Goal: Task Accomplishment & Management: Complete application form

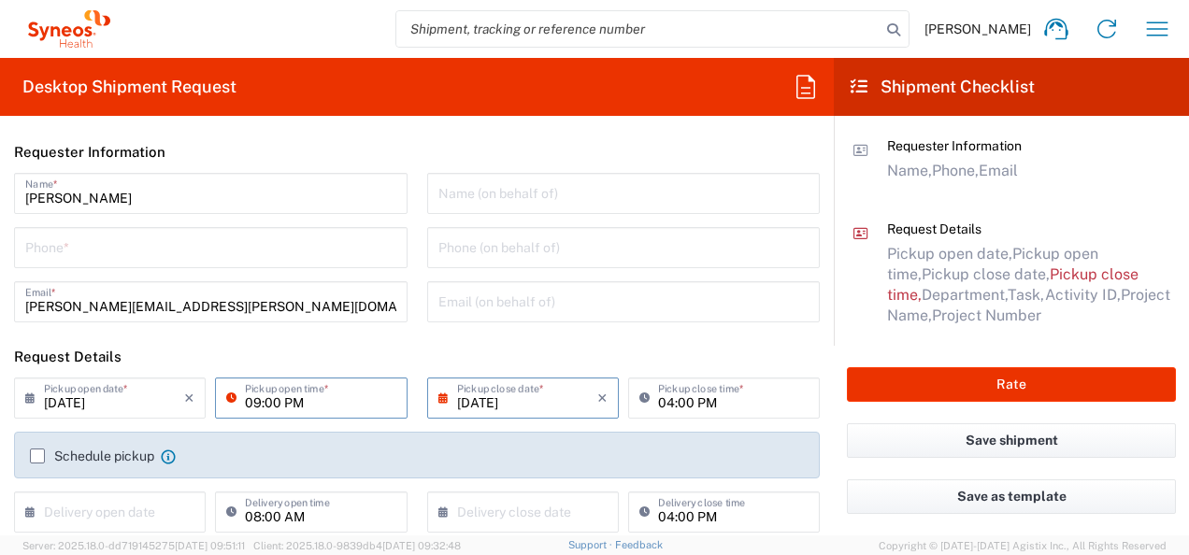
scroll to position [79, 0]
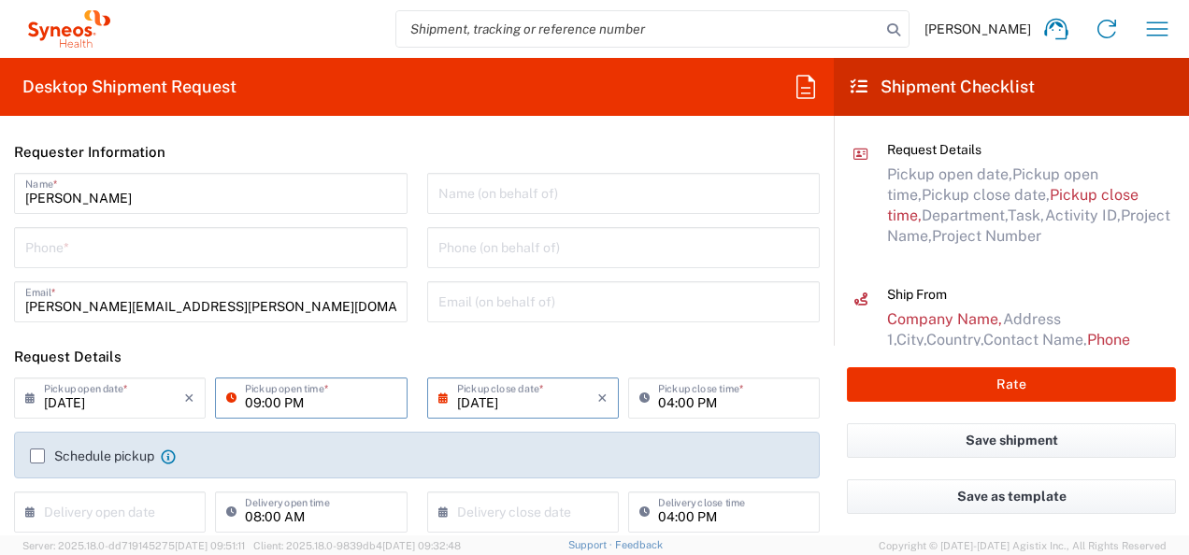
click at [685, 405] on input "04:00 PM" at bounding box center [733, 397] width 151 height 33
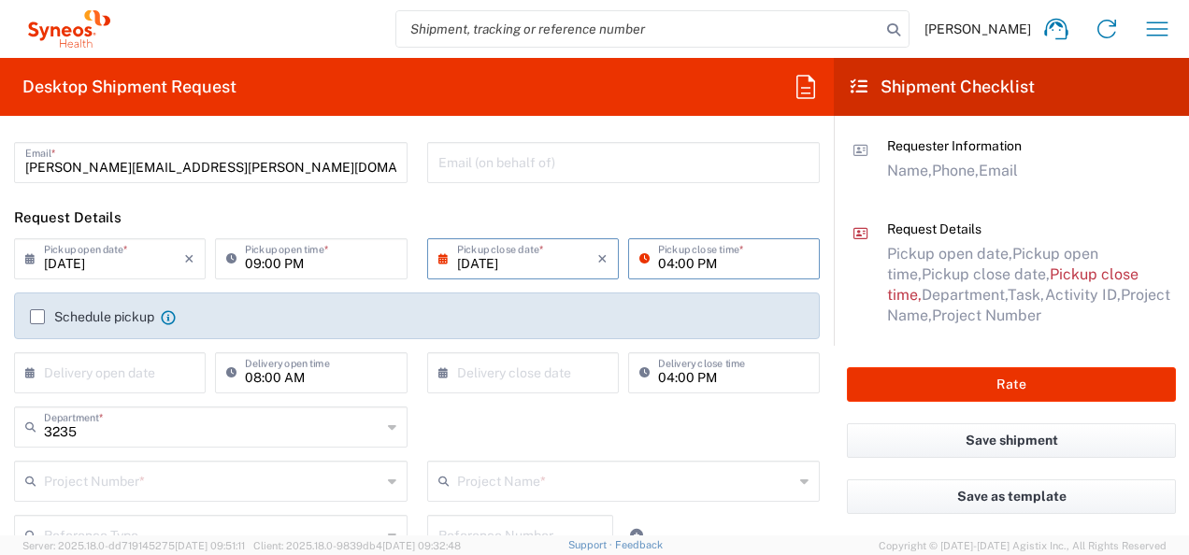
scroll to position [159, 0]
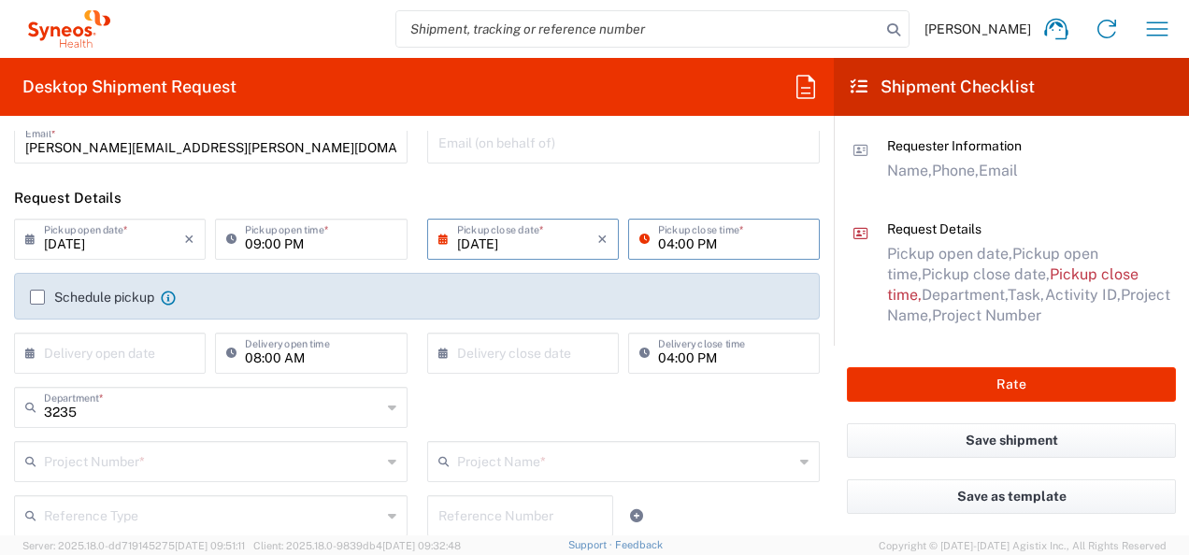
click at [34, 303] on div "Schedule pickup When scheduling a pickup please be sure to meet the following c…" at bounding box center [417, 296] width 806 height 47
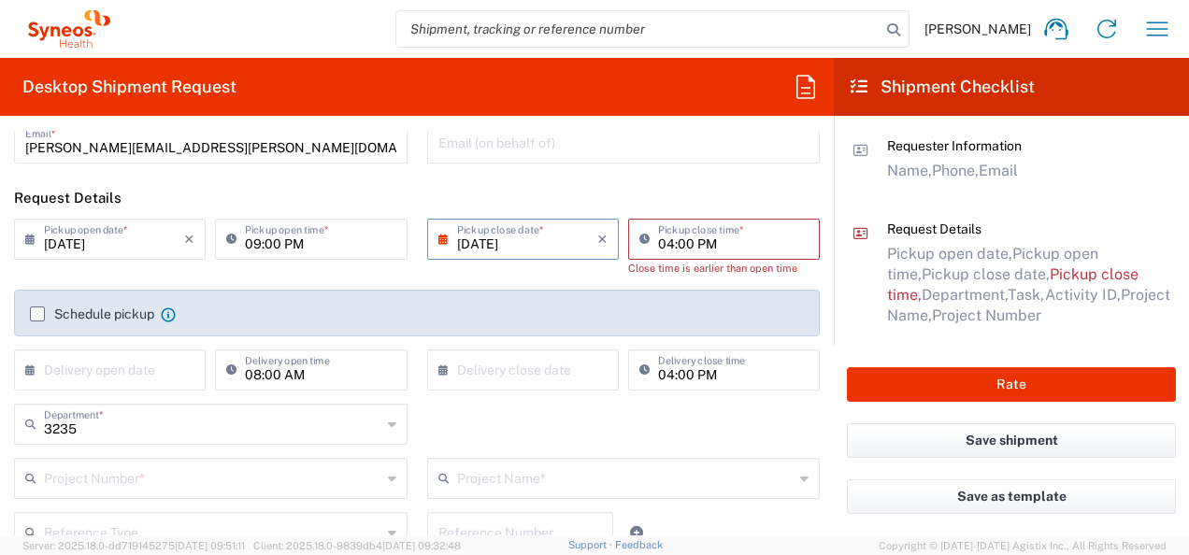
click at [38, 312] on label "Schedule pickup" at bounding box center [92, 314] width 124 height 15
click at [37, 314] on input "Schedule pickup" at bounding box center [37, 314] width 0 height 0
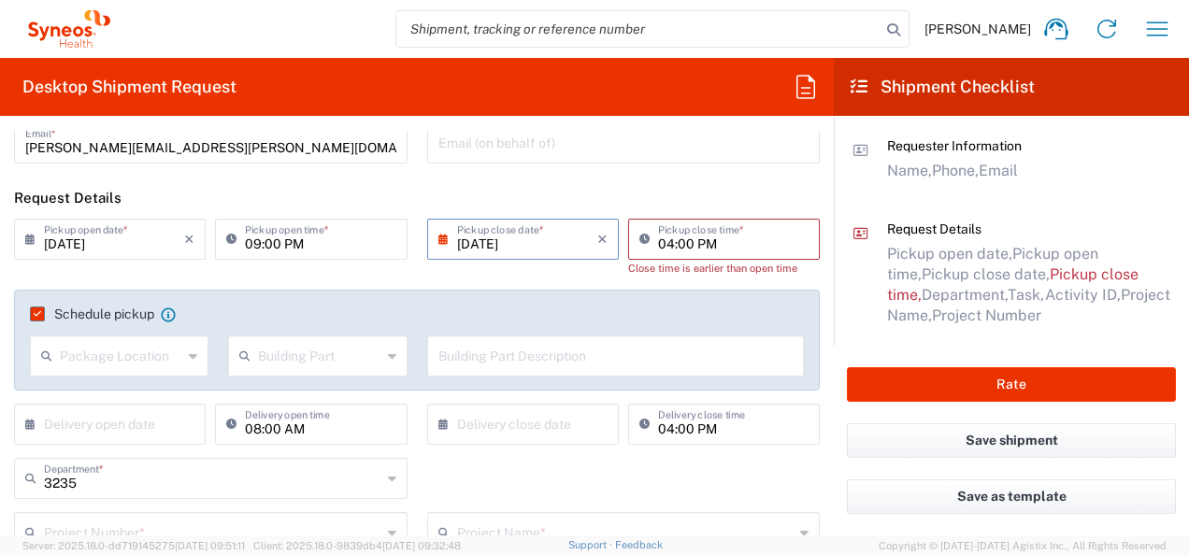
click at [273, 245] on input "09:00 PM" at bounding box center [320, 238] width 151 height 33
click at [298, 243] on input "09:00 PM" at bounding box center [320, 238] width 151 height 33
type input "09:00 AM"
click at [123, 426] on input "text" at bounding box center [114, 423] width 140 height 33
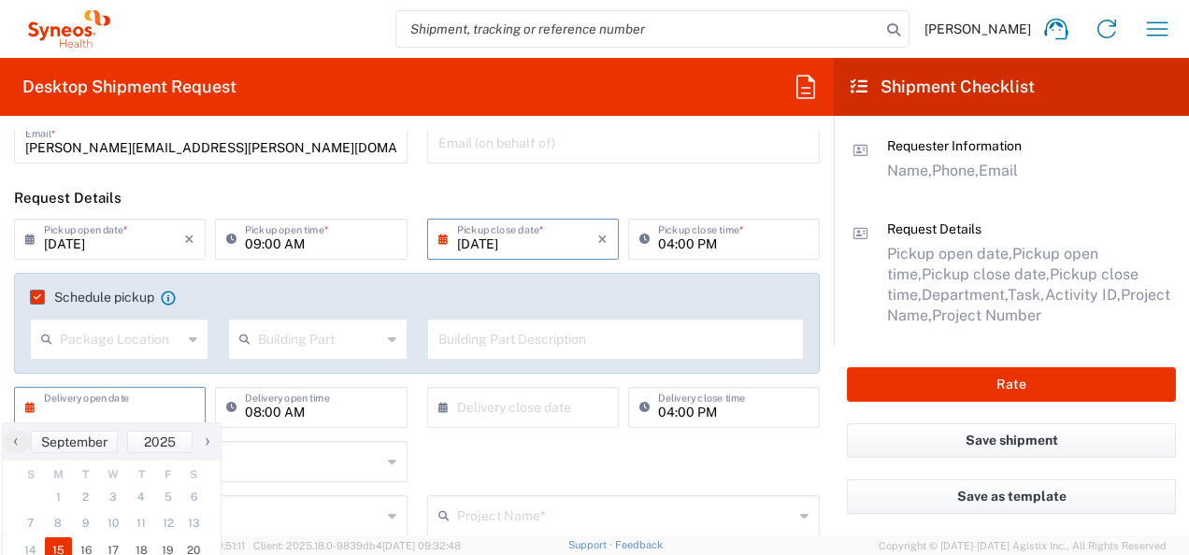
click at [63, 544] on span "15" at bounding box center [59, 551] width 28 height 26
type input "[DATE]"
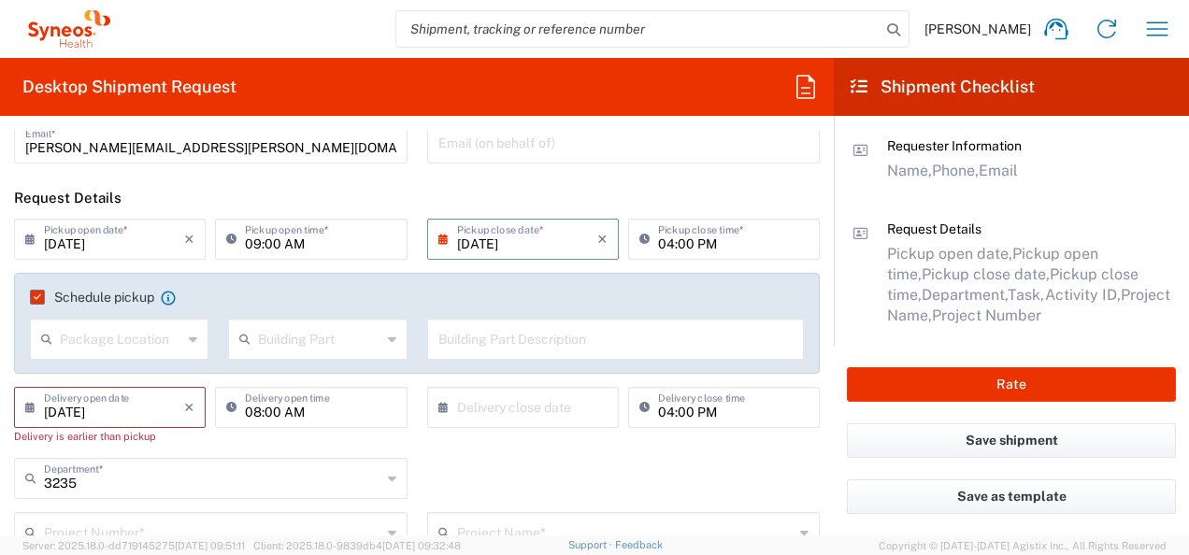
click at [309, 410] on input "08:00 AM" at bounding box center [320, 406] width 151 height 33
type input "10:00 AM"
click at [537, 399] on input "text" at bounding box center [527, 406] width 140 height 33
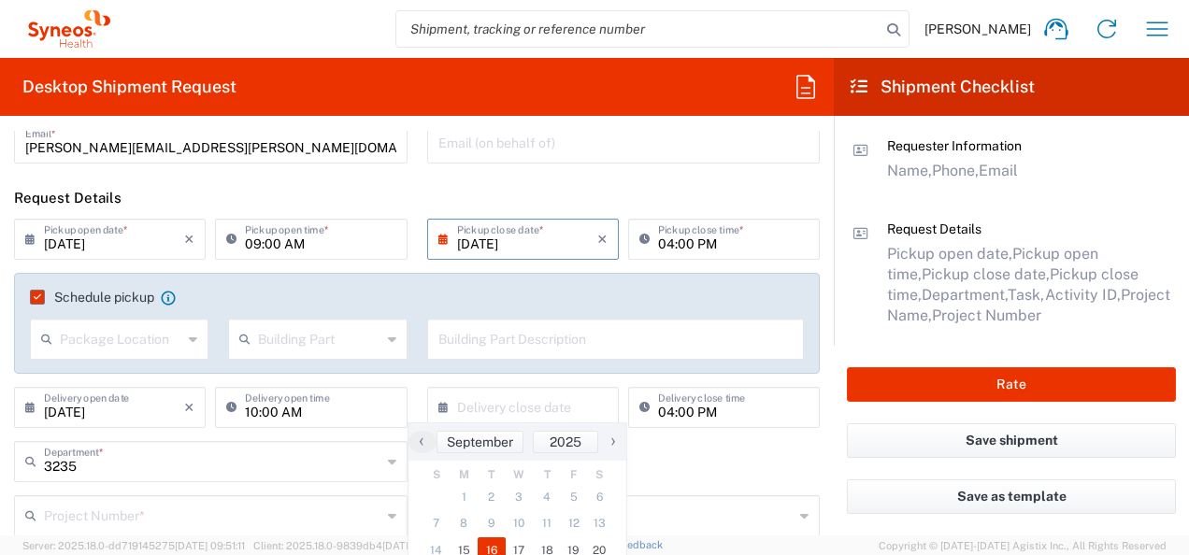
click at [488, 552] on span "16" at bounding box center [492, 551] width 28 height 26
type input "[DATE]"
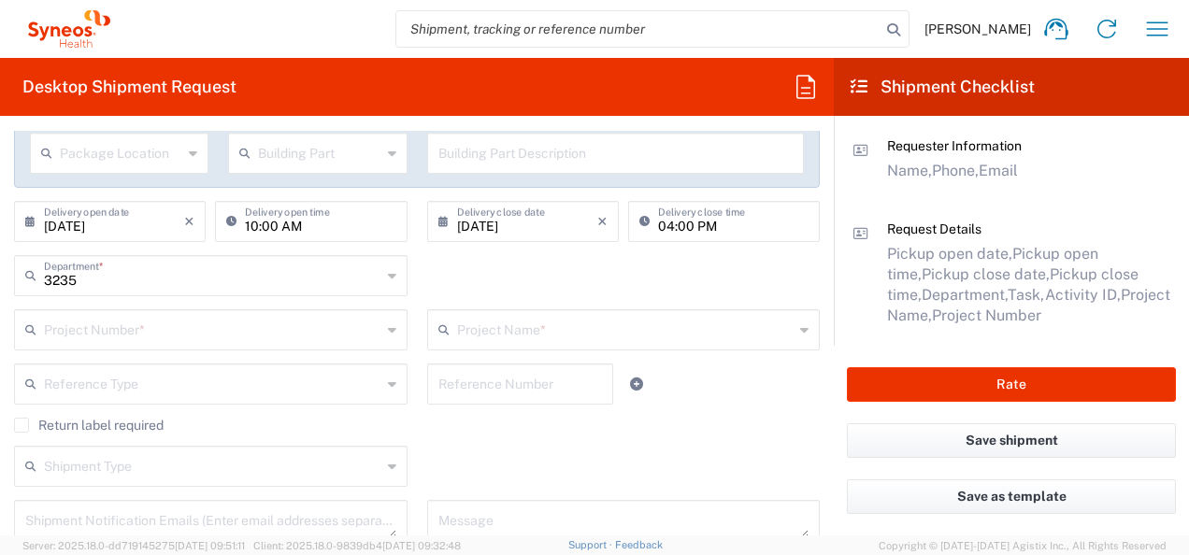
scroll to position [355, 0]
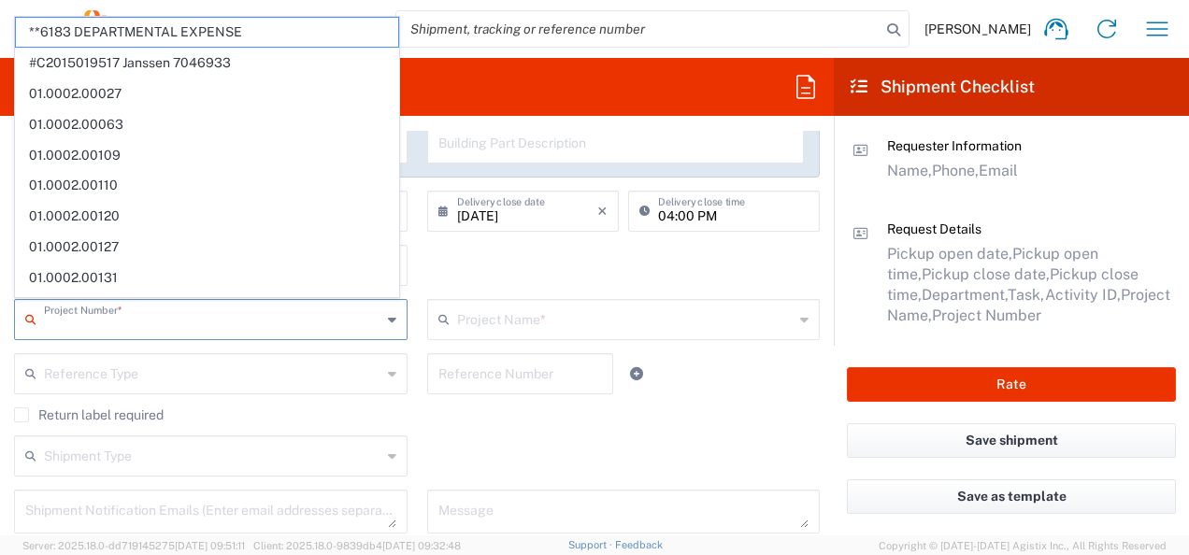
click at [133, 326] on input "text" at bounding box center [213, 318] width 338 height 33
paste input "7021468"
type input "7021468"
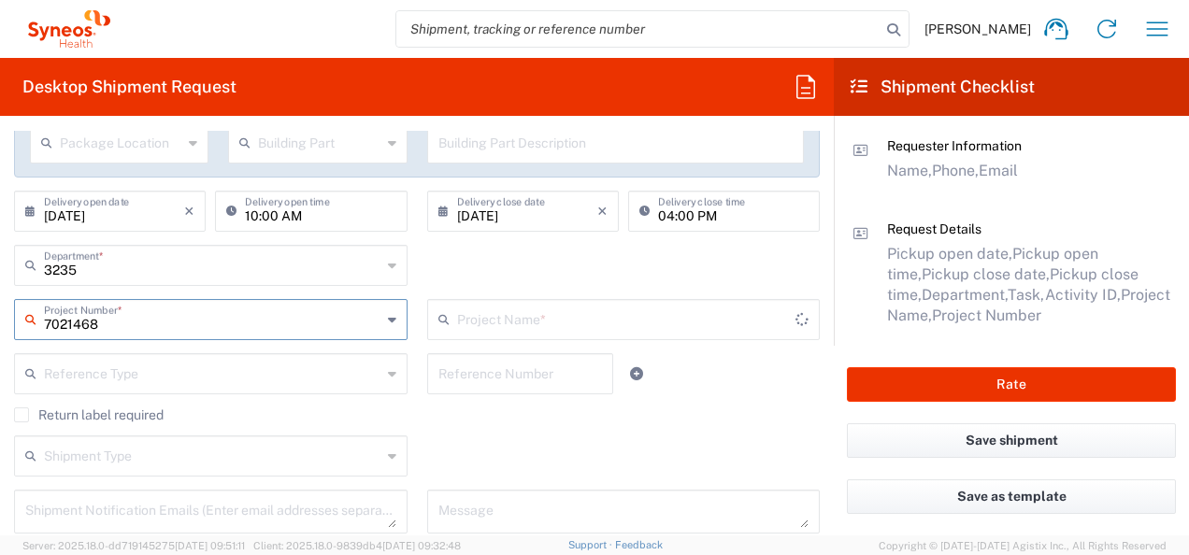
type input "GlaxoSmith 7021468"
type input "7021468"
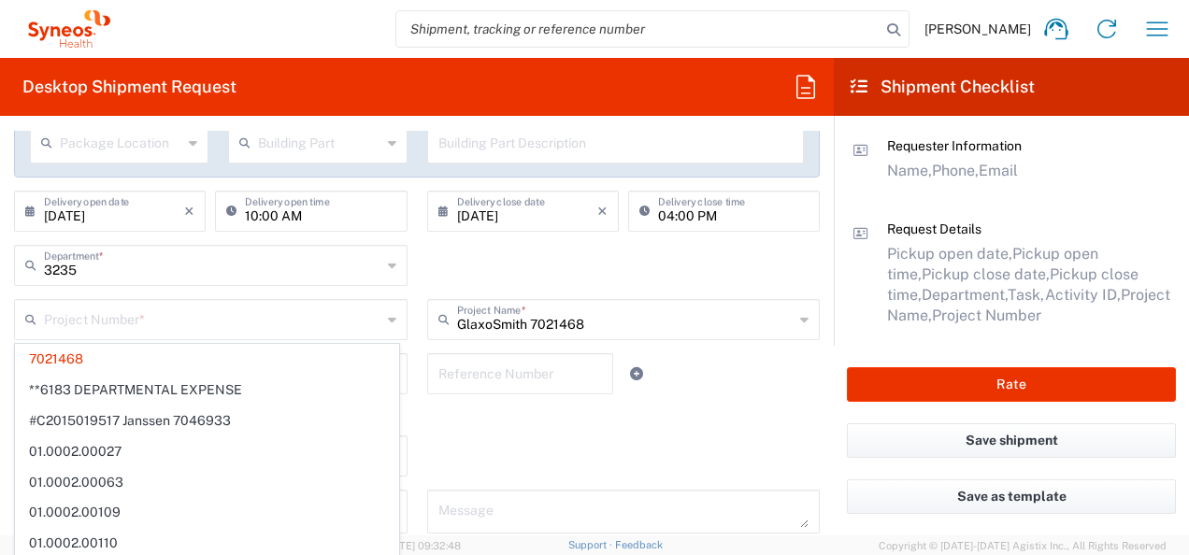
click at [515, 437] on div "Shipment Type Batch Regular" at bounding box center [418, 463] width 826 height 54
type input "7021468"
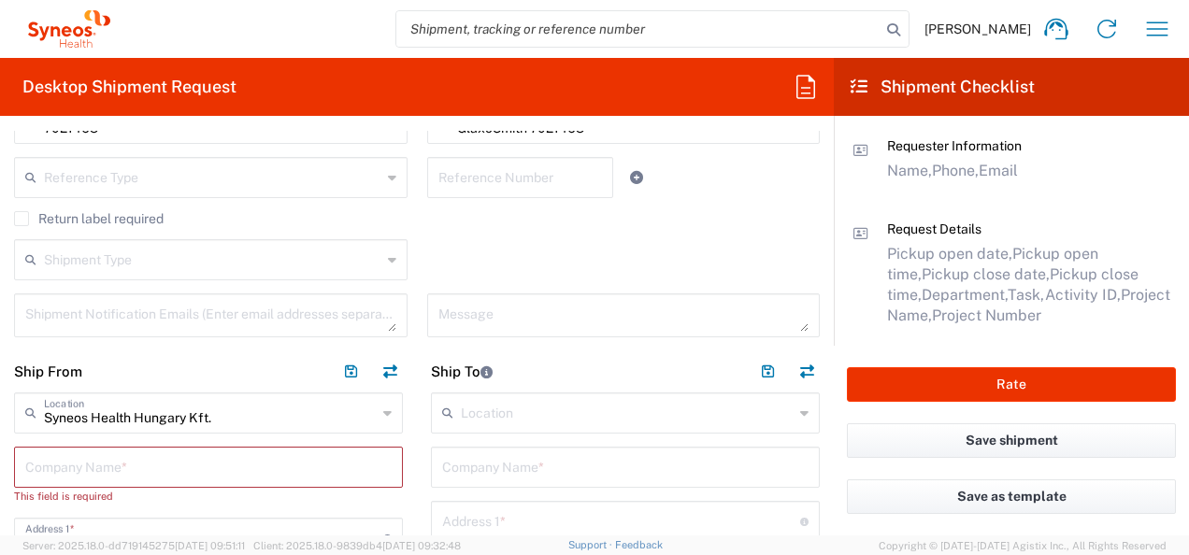
scroll to position [556, 0]
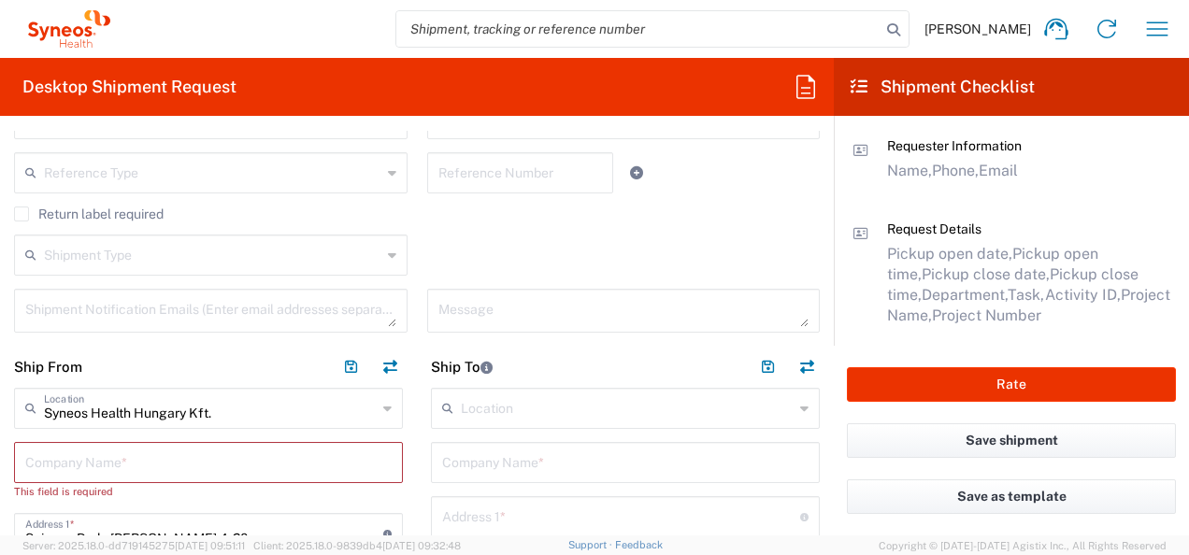
click at [168, 318] on textarea at bounding box center [210, 311] width 371 height 33
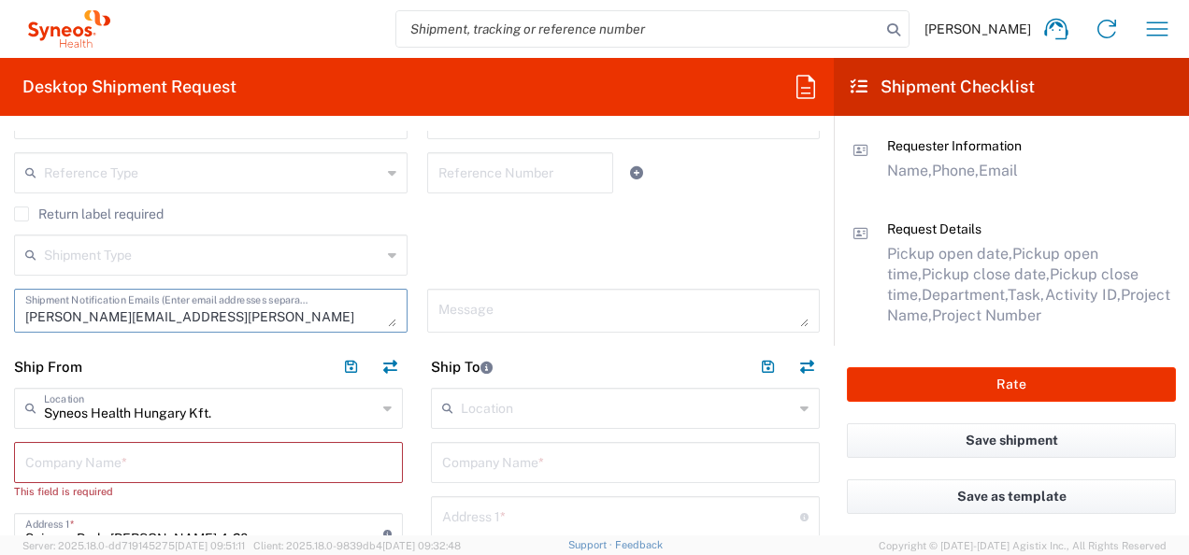
type textarea "[PERSON_NAME][EMAIL_ADDRESS][PERSON_NAME][DOMAIN_NAME]"
click at [677, 250] on div "Shipment Type Batch Regular" at bounding box center [418, 262] width 826 height 54
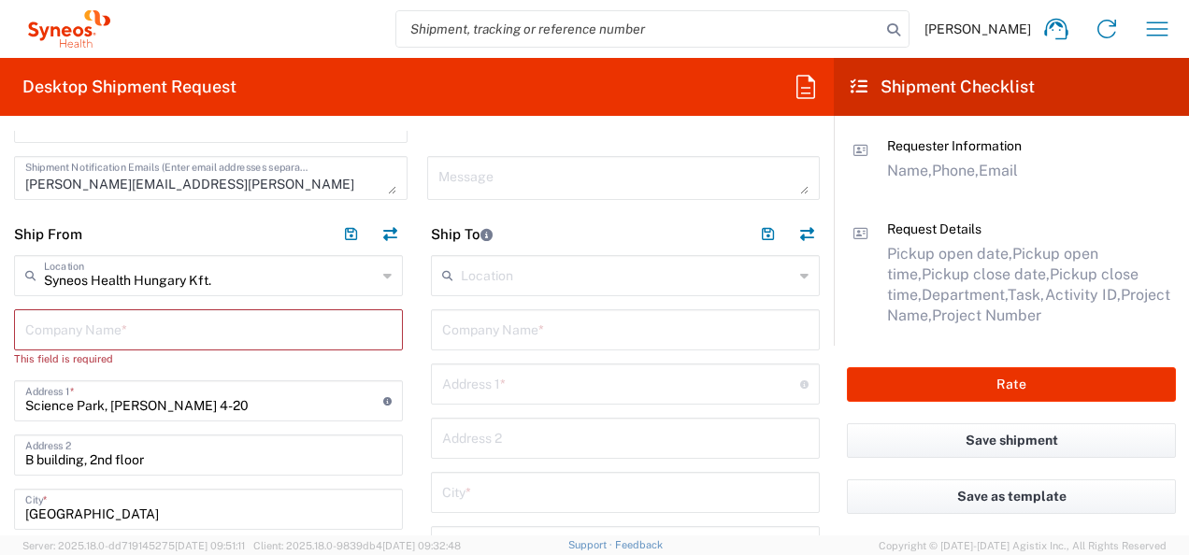
scroll to position [709, 0]
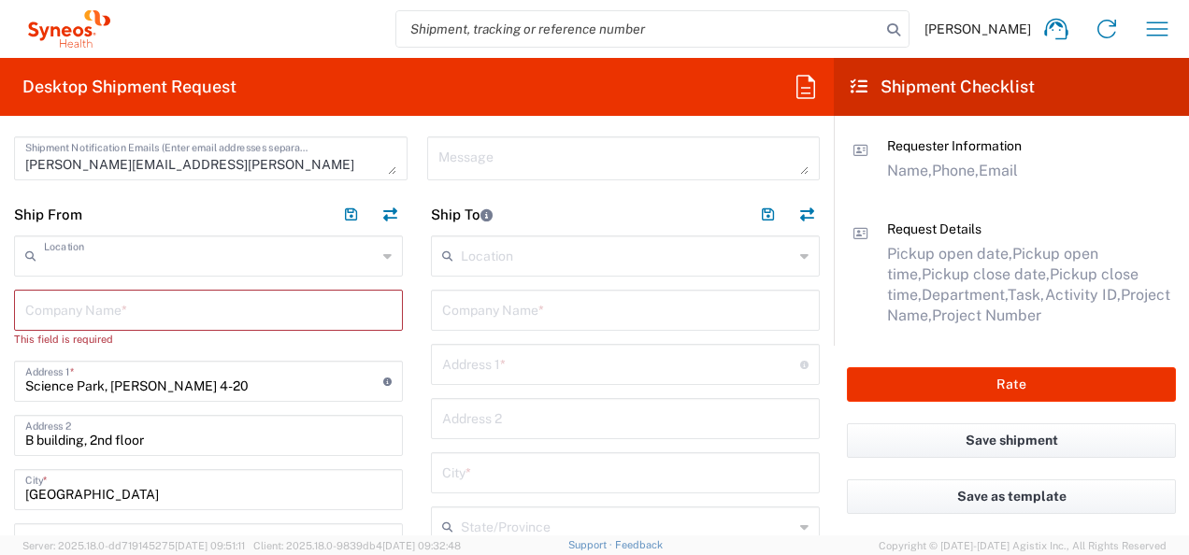
click at [241, 252] on input "text" at bounding box center [210, 254] width 333 height 33
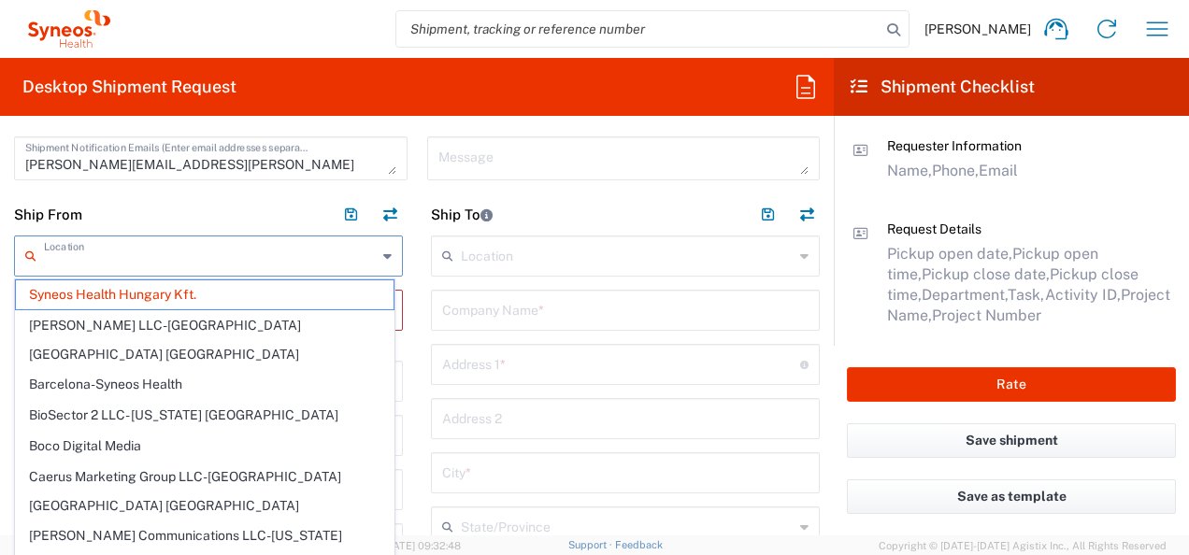
click at [546, 224] on header "Ship To" at bounding box center [625, 215] width 417 height 42
type input "Syneos Health Hungary Kft."
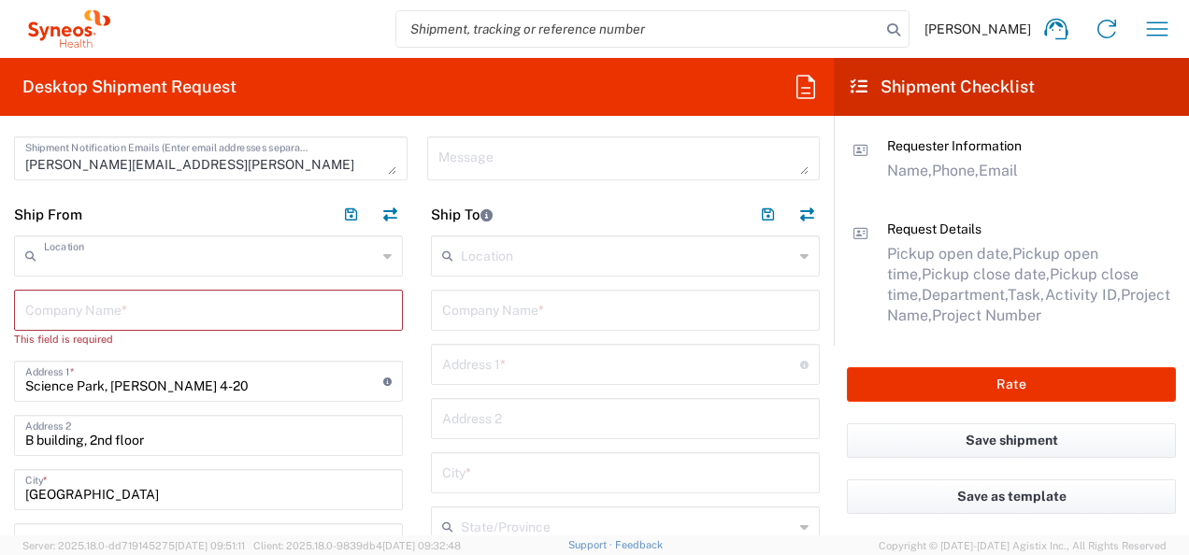
click at [252, 263] on input "text" at bounding box center [210, 254] width 333 height 33
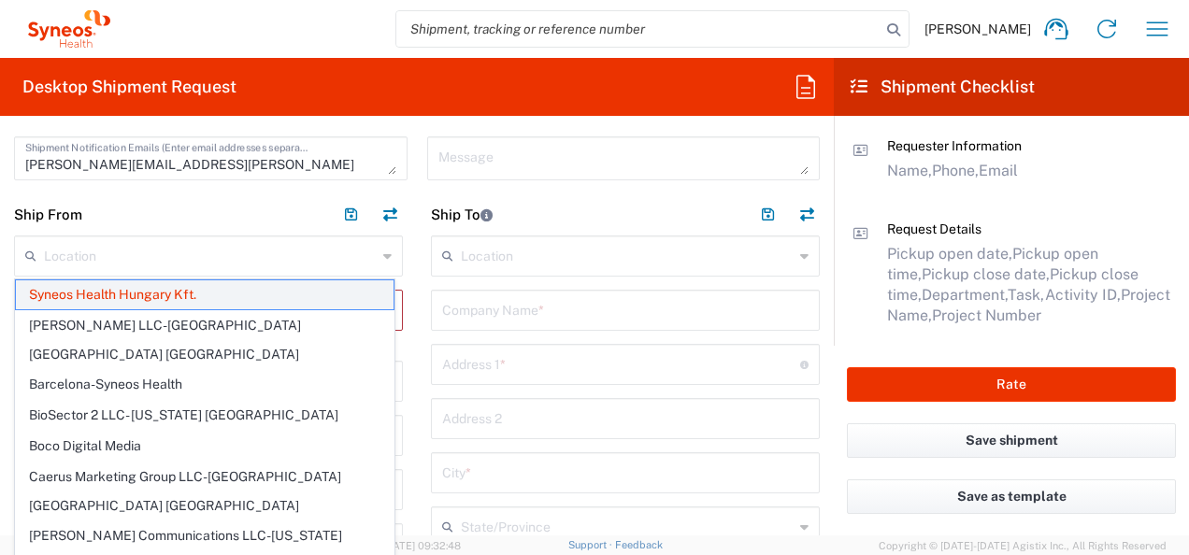
click at [234, 292] on span "Syneos Health Hungary Kft." at bounding box center [205, 295] width 378 height 29
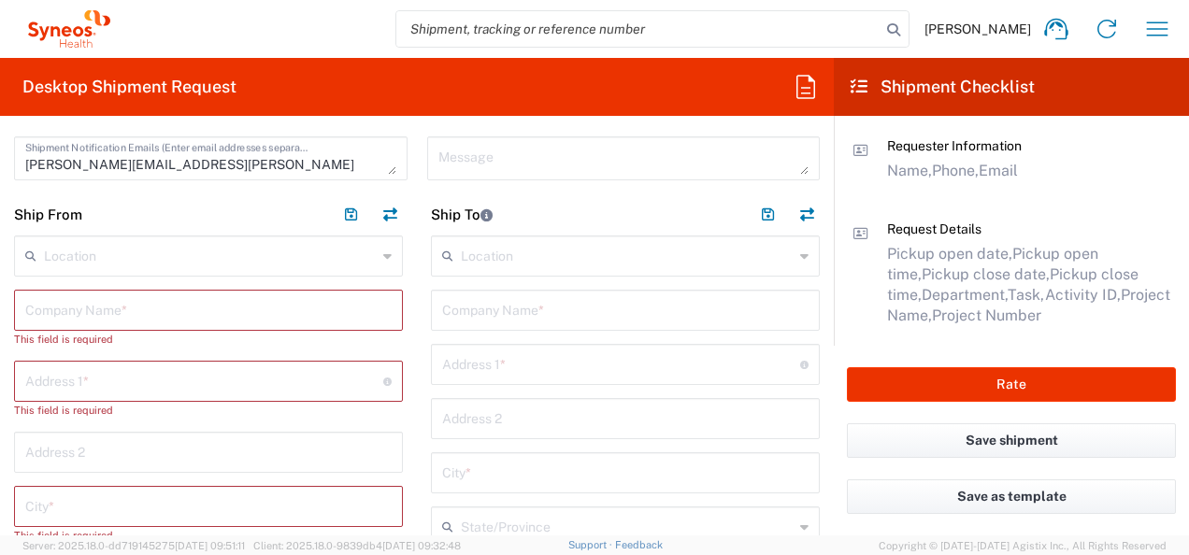
click at [183, 307] on input "text" at bounding box center [208, 309] width 367 height 33
paste input "Dél-pesti Centrumkórház Országos Hematológiai és Infektológiai Intézet"
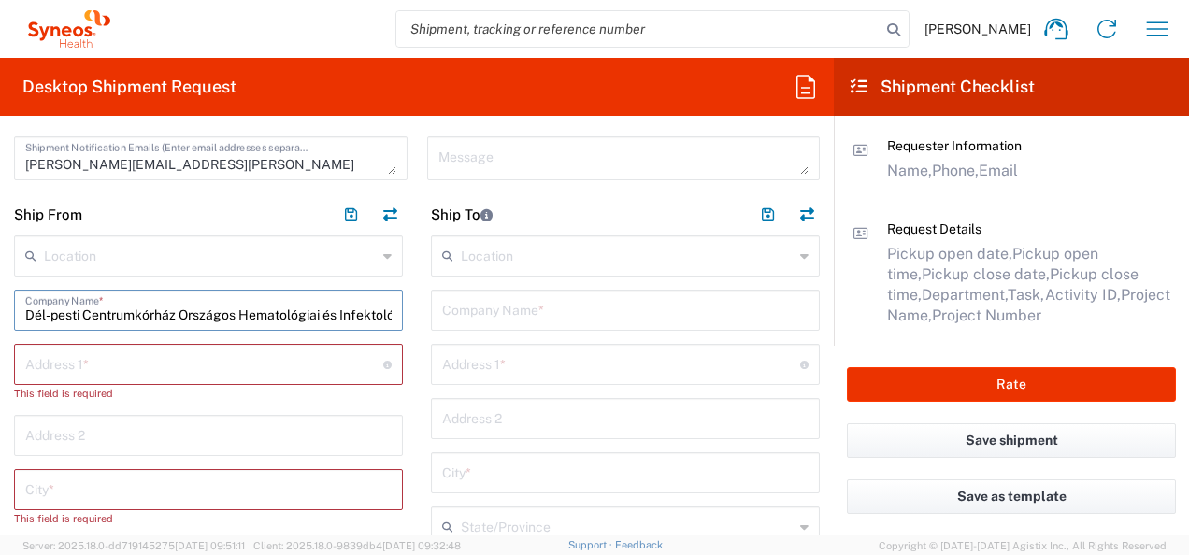
scroll to position [0, 76]
type input "Dél-pesti Centrumkórház Országos Hematológiai és Infektológiai Intézet"
click at [163, 358] on input "text" at bounding box center [204, 363] width 358 height 33
paste input "[PERSON_NAME] u. 5-7., 11-es épület, 3. emelet 313-as szoba"
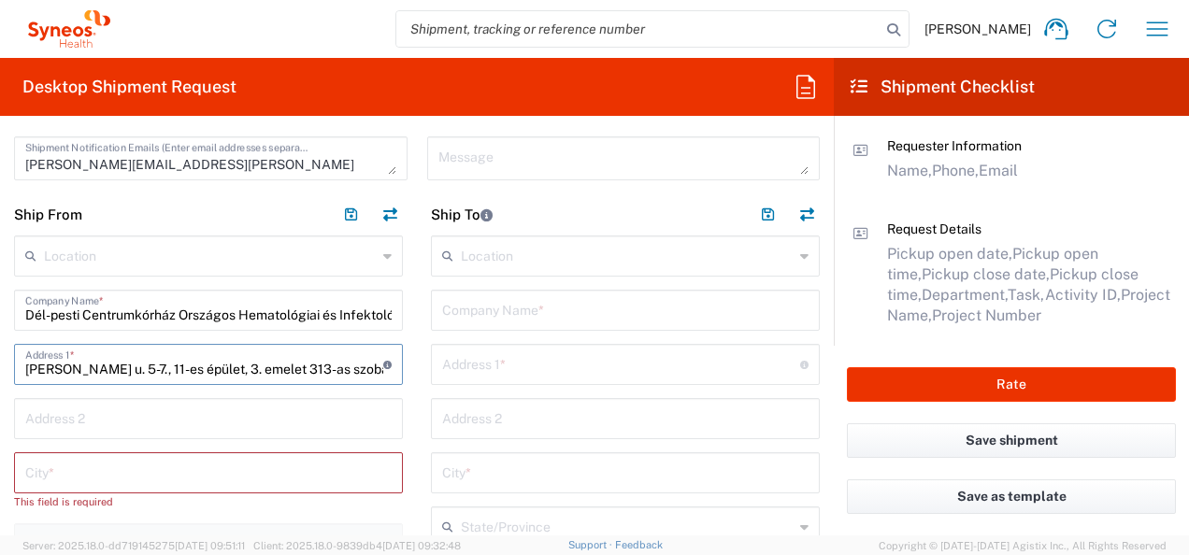
type input "[PERSON_NAME] u. 5-7., 11-es épület, 3. emelet 313-as szoba"
click at [163, 457] on input "text" at bounding box center [208, 471] width 367 height 33
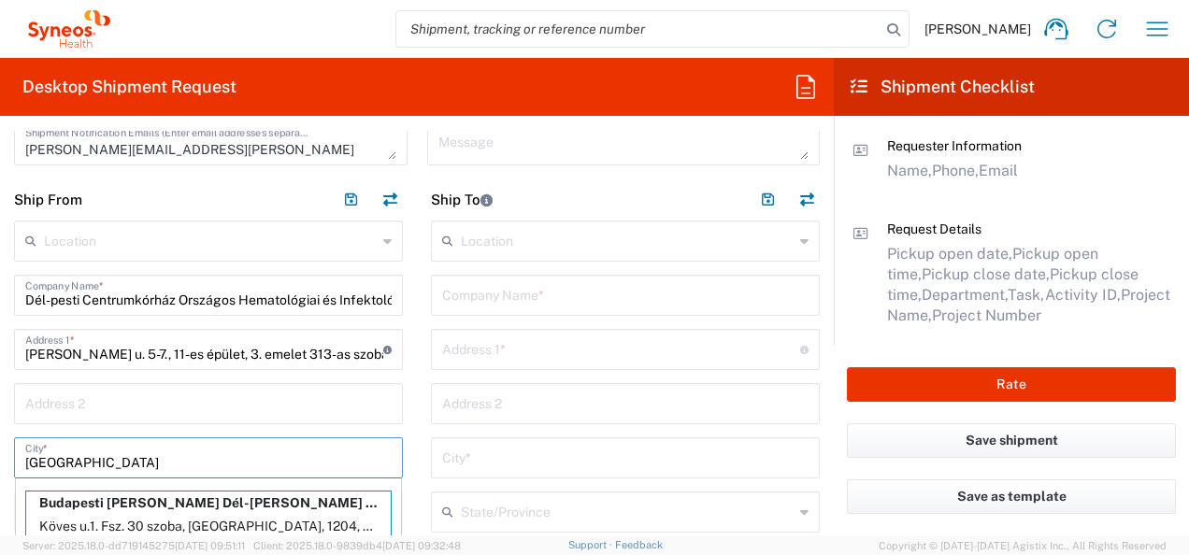
scroll to position [1078, 0]
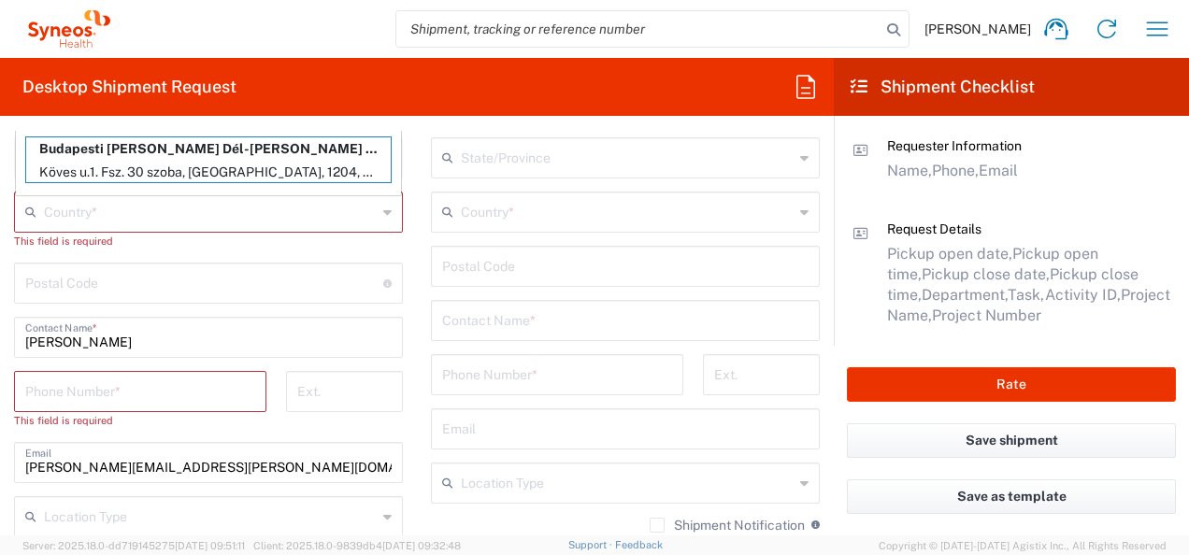
type input "[GEOGRAPHIC_DATA]"
click at [108, 219] on input "text" at bounding box center [210, 210] width 333 height 33
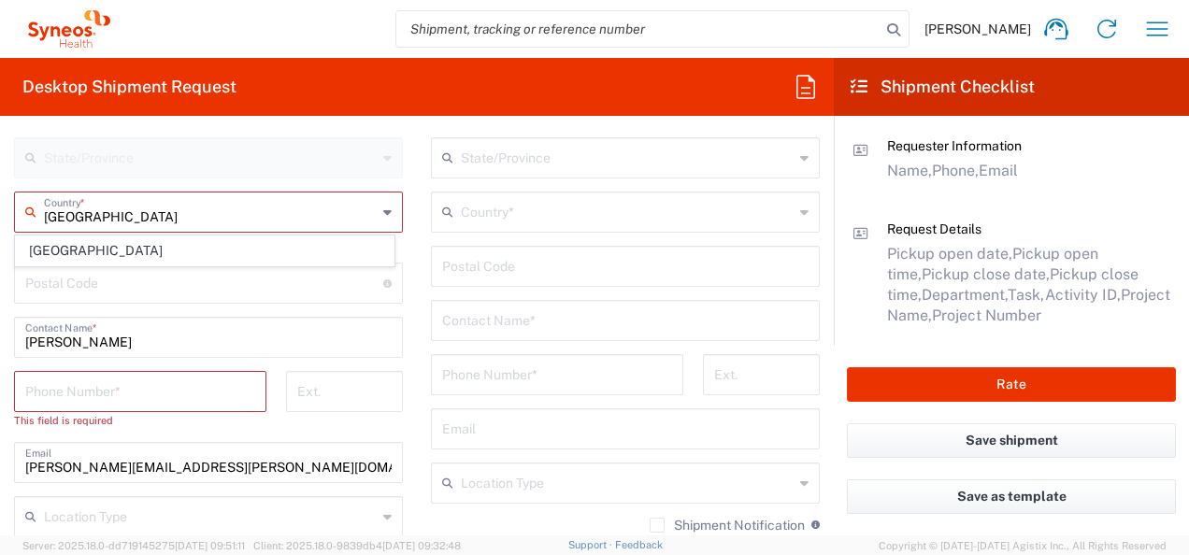
type input "[GEOGRAPHIC_DATA]"
click at [402, 178] on main "Location [PERSON_NAME] LLC-[GEOGRAPHIC_DATA] [GEOGRAPHIC_DATA] [GEOGRAPHIC_DATA…" at bounding box center [208, 325] width 417 height 919
click at [194, 220] on input "text" at bounding box center [210, 210] width 333 height 33
type input "[GEOGRAPHIC_DATA]"
click at [48, 252] on span "[GEOGRAPHIC_DATA]" at bounding box center [205, 251] width 378 height 29
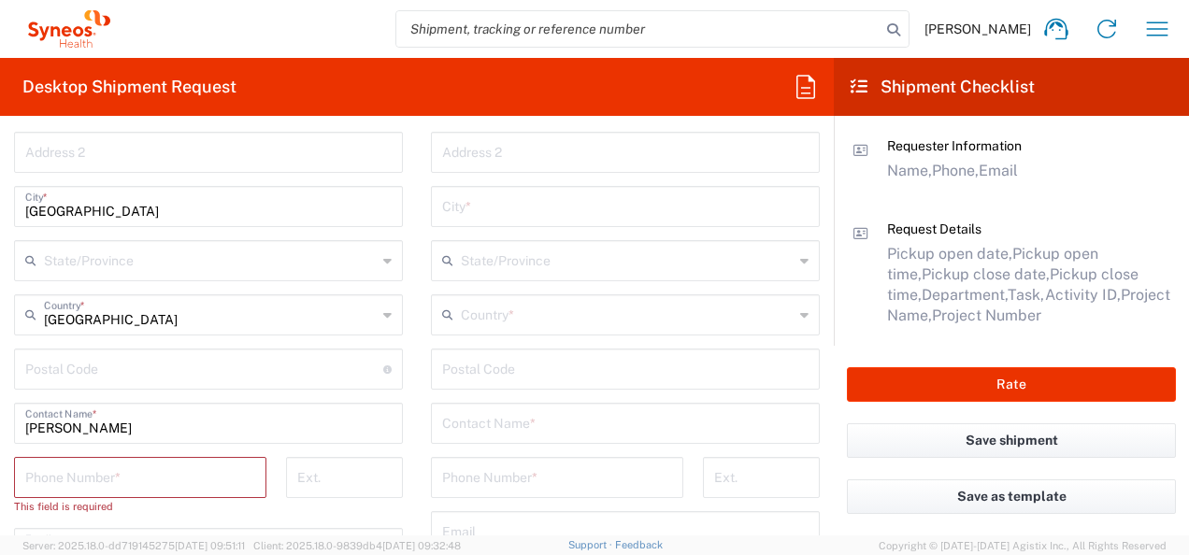
scroll to position [986, 0]
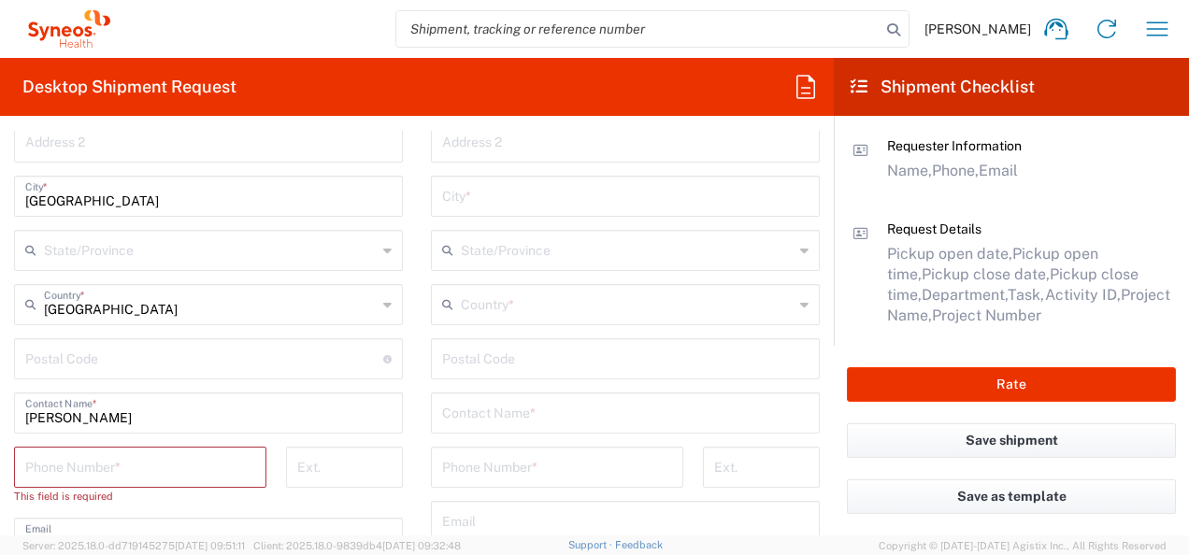
click at [68, 359] on input "undefined" at bounding box center [204, 357] width 358 height 33
type input "1097"
click at [141, 410] on input "[PERSON_NAME]" at bounding box center [208, 412] width 367 height 33
drag, startPoint x: 133, startPoint y: 413, endPoint x: 2, endPoint y: 415, distance: 130.9
click at [2, 415] on main "Location [PERSON_NAME] LLC-[GEOGRAPHIC_DATA] [GEOGRAPHIC_DATA] [GEOGRAPHIC_DATA…" at bounding box center [208, 410] width 417 height 902
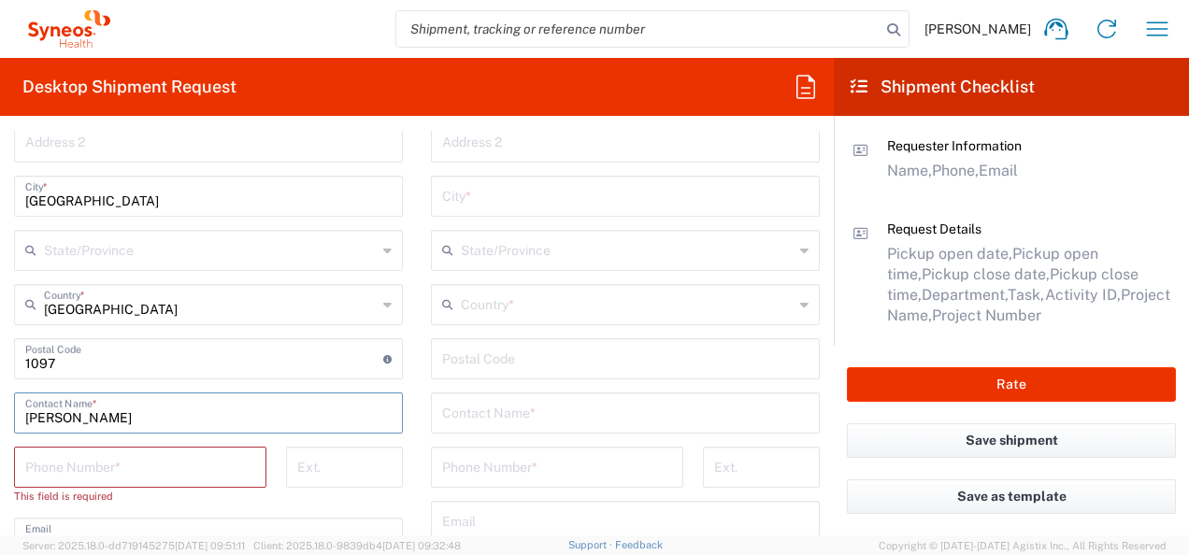
paste input "[PERSON_NAME]"
type input "[PERSON_NAME]"
click at [159, 475] on input "tel" at bounding box center [140, 466] width 230 height 33
paste input "[PHONE_NUMBER]"
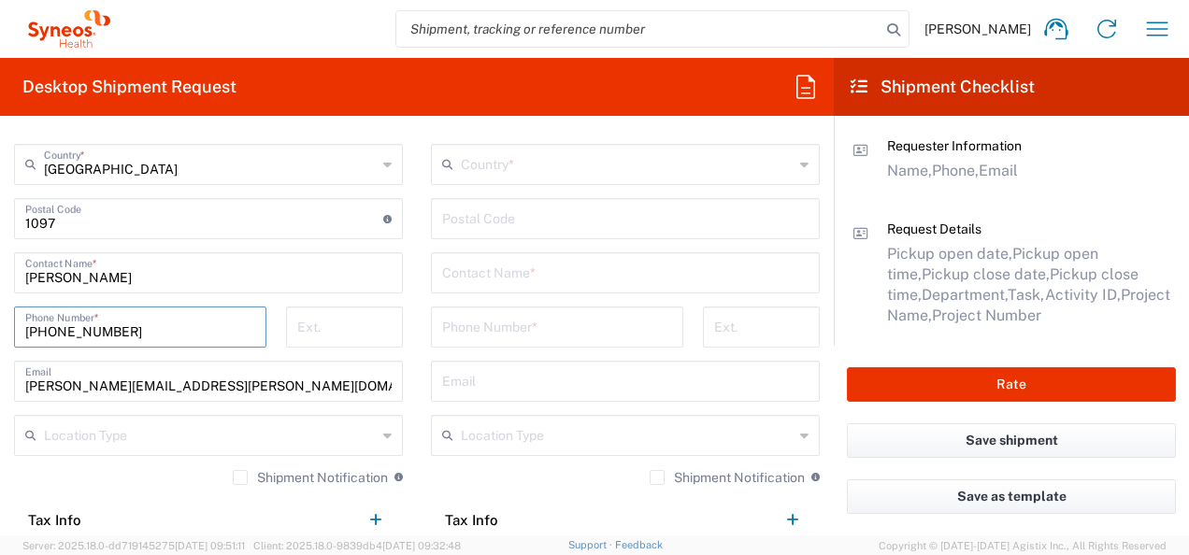
scroll to position [1141, 0]
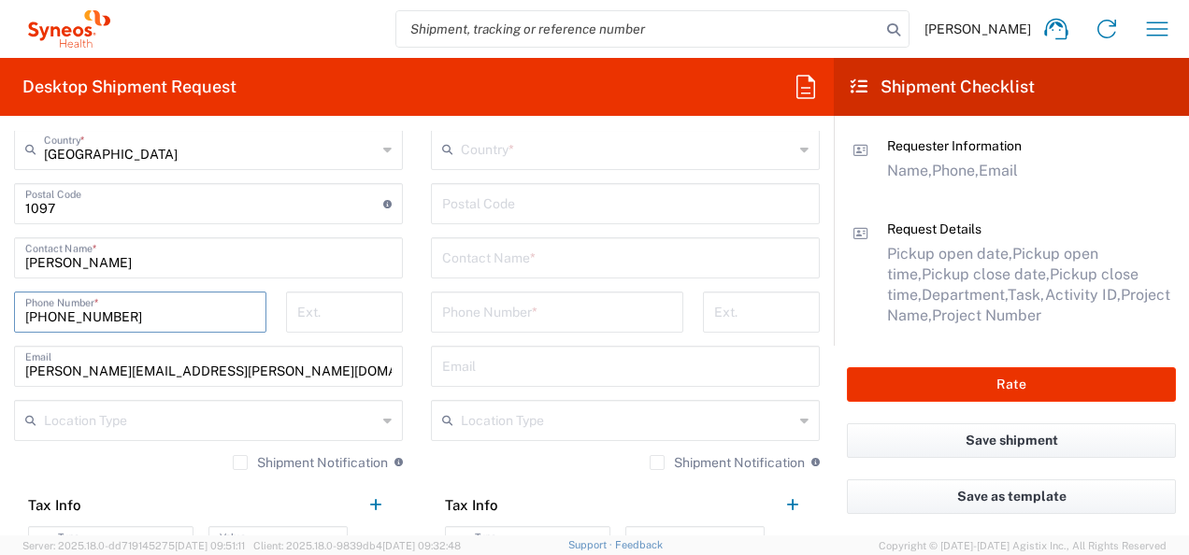
type input "[PHONE_NUMBER]"
click at [303, 381] on div "[PERSON_NAME][EMAIL_ADDRESS][PERSON_NAME][DOMAIN_NAME] Email" at bounding box center [208, 366] width 389 height 41
drag, startPoint x: 262, startPoint y: 369, endPoint x: -4, endPoint y: 378, distance: 265.7
click at [0, 378] on html "[PERSON_NAME] Home Shipment estimator Shipment tracking Desktop shipment reques…" at bounding box center [594, 277] width 1189 height 555
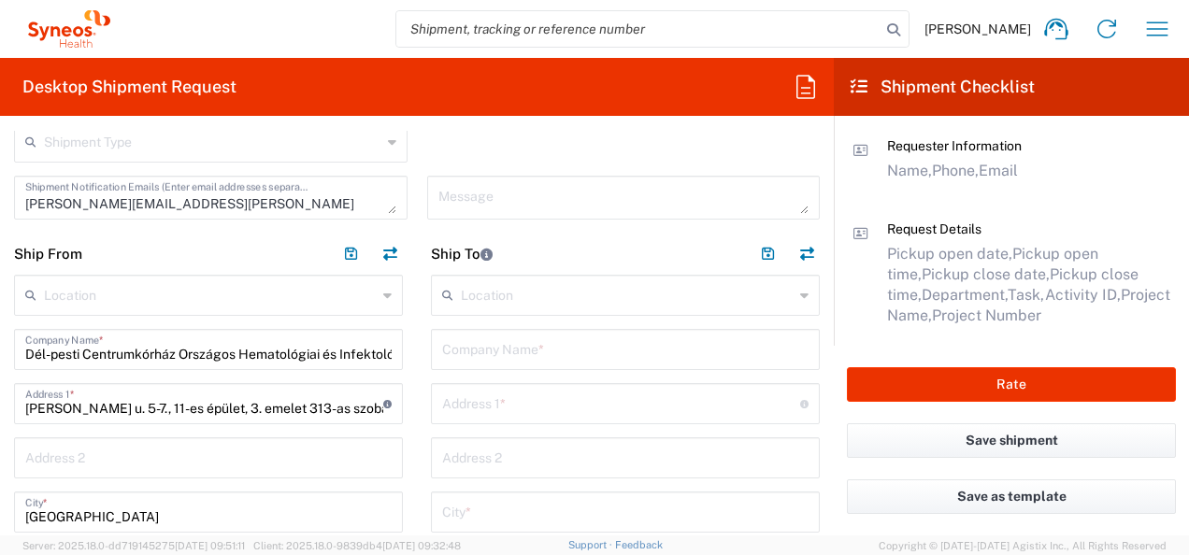
scroll to position [650, 0]
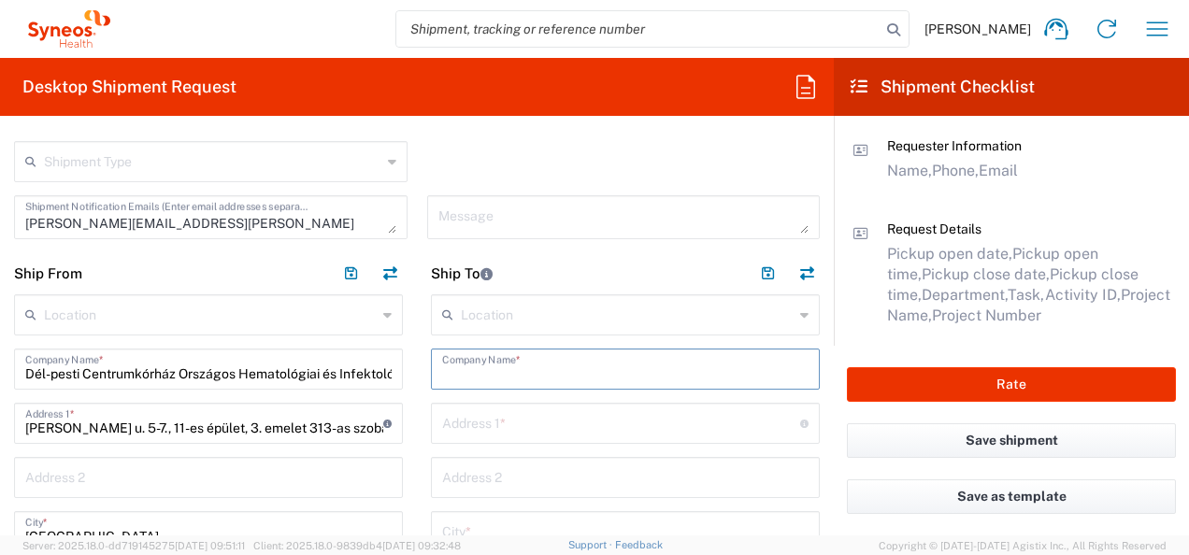
click at [493, 368] on input "text" at bounding box center [625, 368] width 367 height 33
type input "s"
type input "m"
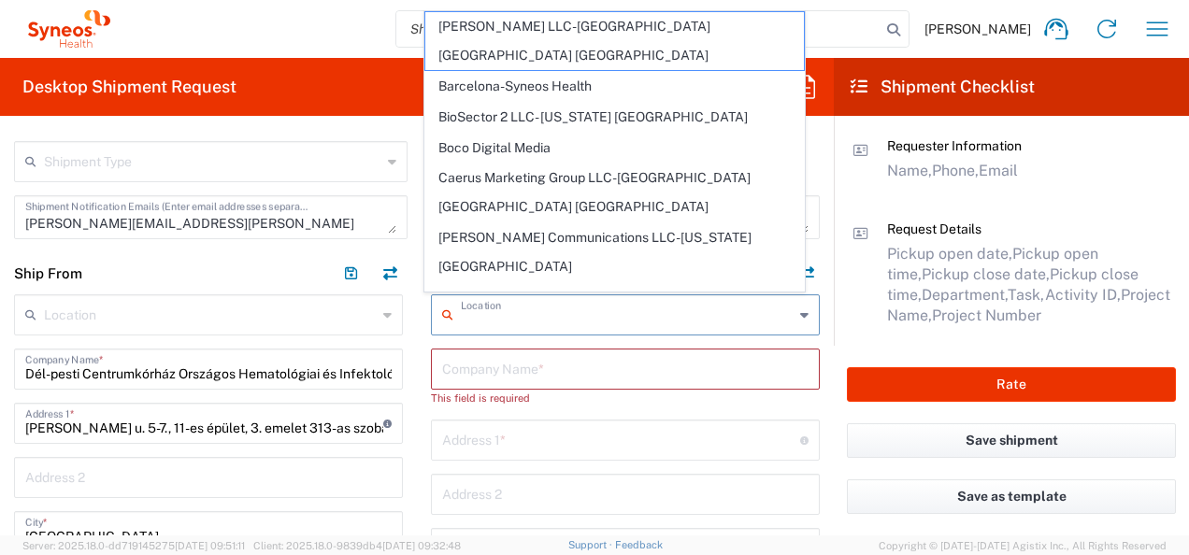
click at [497, 316] on input "text" at bounding box center [627, 313] width 333 height 33
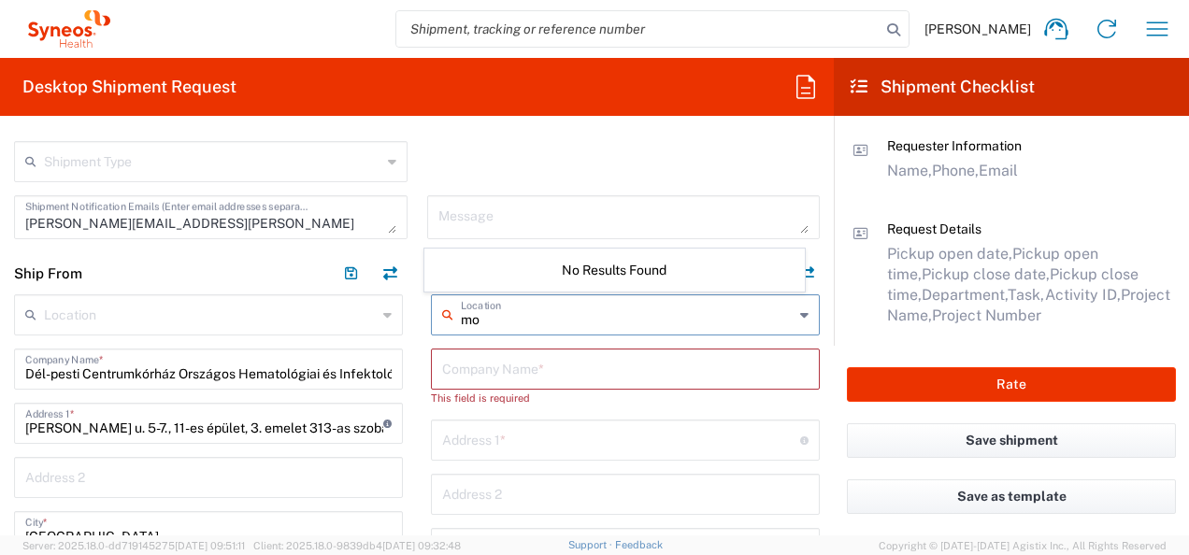
type input "m"
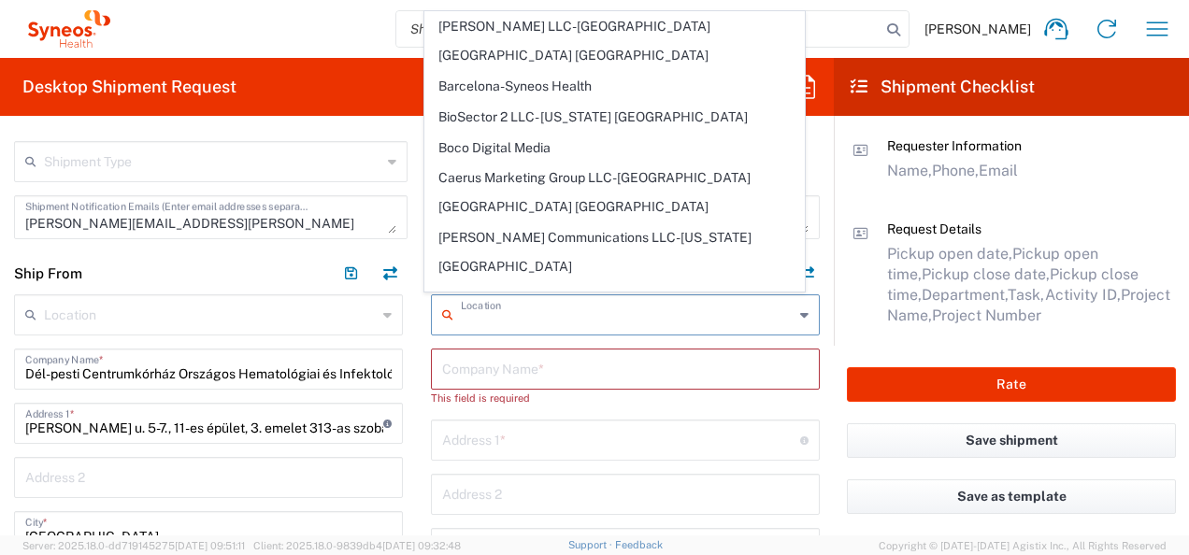
click at [567, 357] on input "text" at bounding box center [625, 368] width 367 height 33
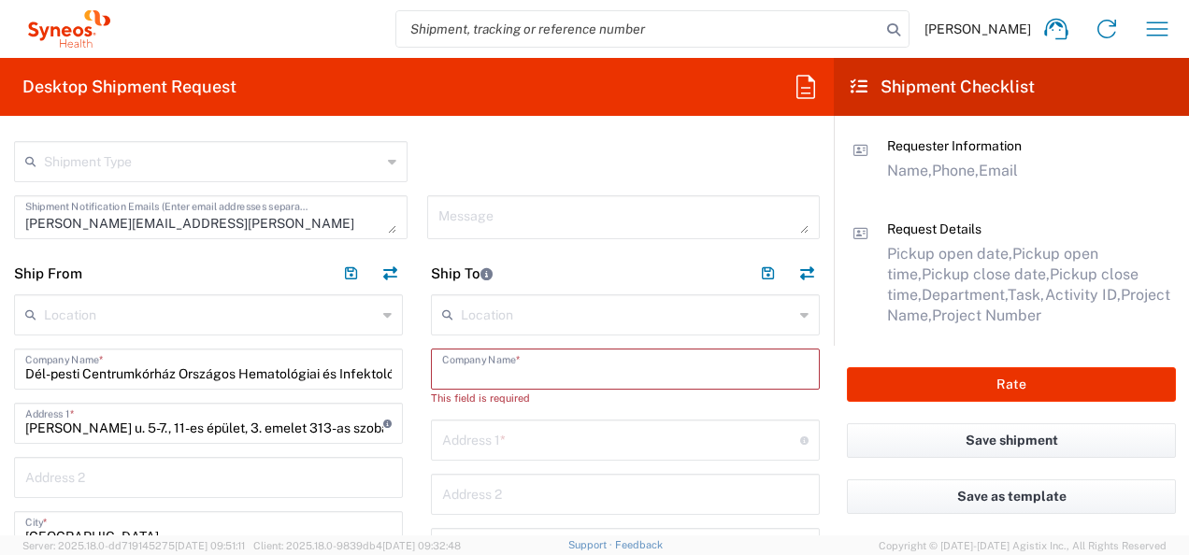
click at [567, 357] on input "text" at bounding box center [625, 368] width 367 height 33
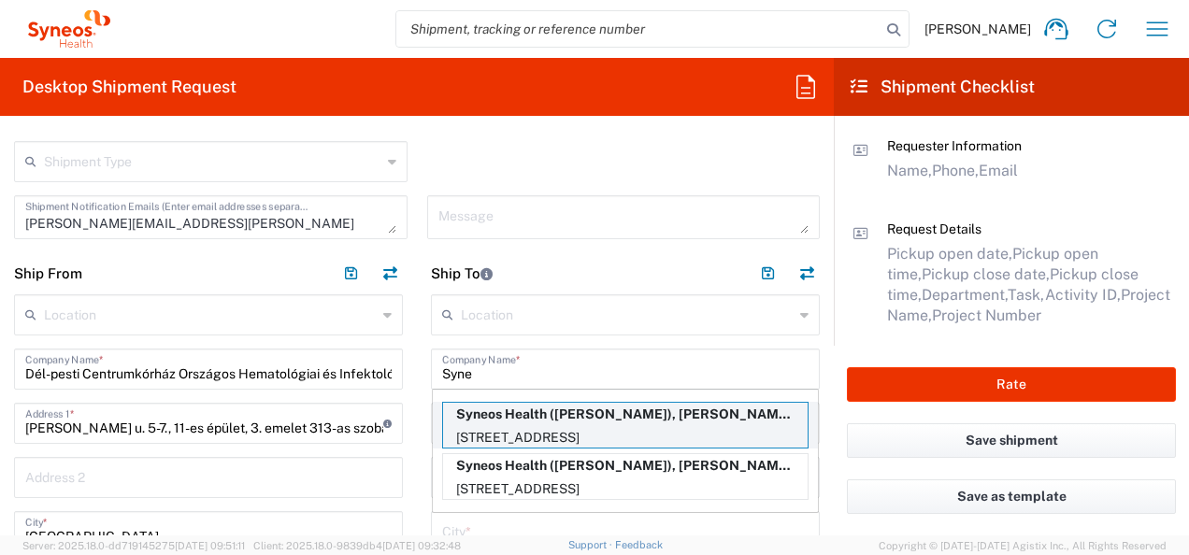
click at [587, 406] on p "Syneos Health ([PERSON_NAME]), [PERSON_NAME][EMAIL_ADDRESS][PERSON_NAME][DOMAIN…" at bounding box center [625, 414] width 365 height 23
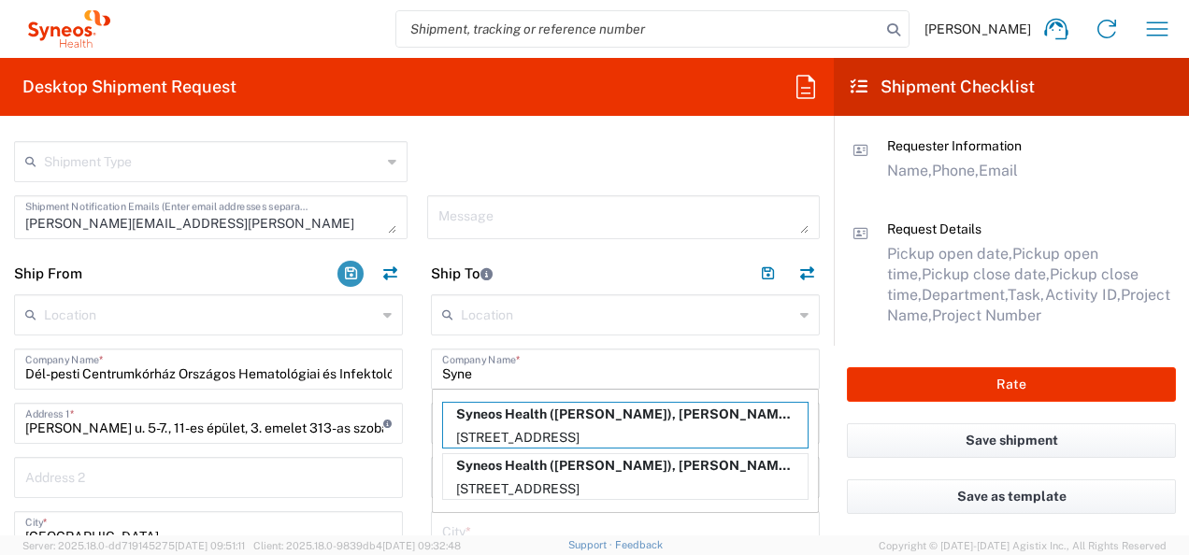
type input "Syneos Health"
type input "[STREET_ADDRESS]"
type input "Üröm"
type input "[GEOGRAPHIC_DATA]"
type input "2096"
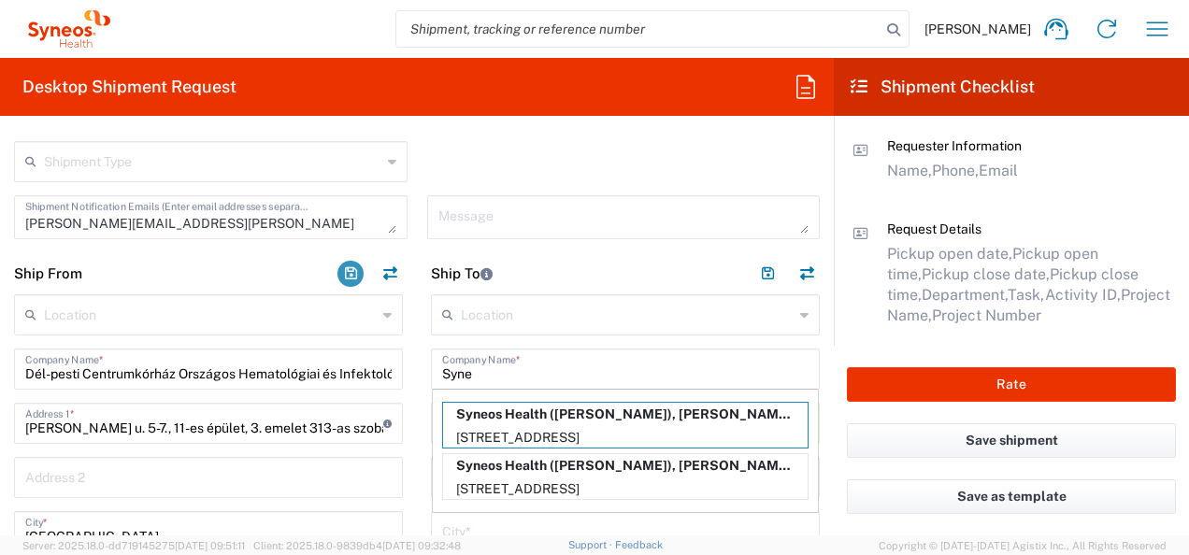
type input "[PERSON_NAME]"
type input "[PHONE_NUMBER]"
type input "[PERSON_NAME][EMAIL_ADDRESS][PERSON_NAME][DOMAIN_NAME]"
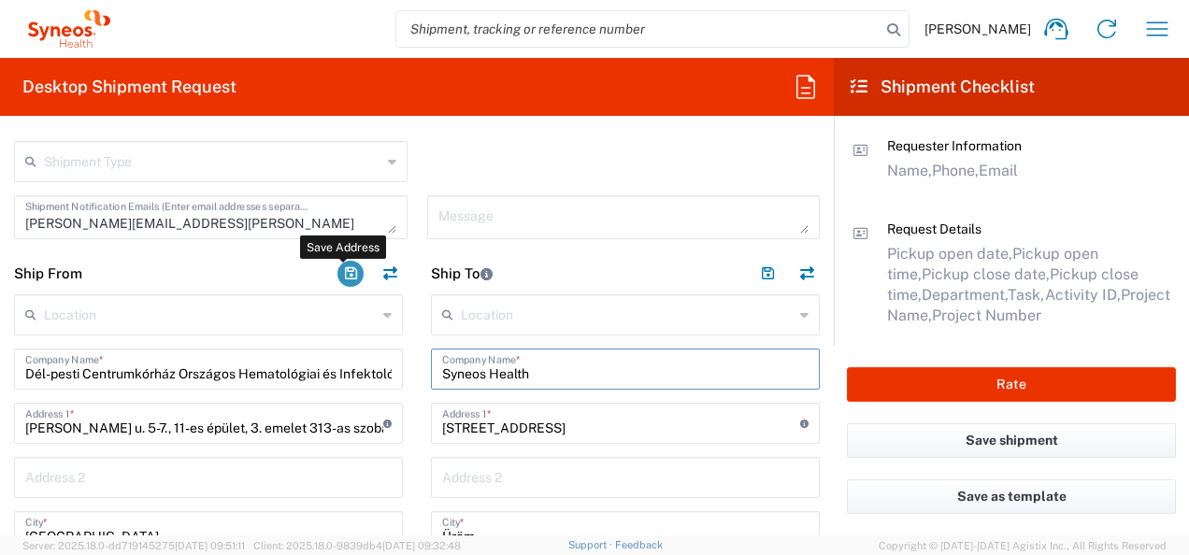
click at [338, 272] on button "button" at bounding box center [351, 274] width 26 height 26
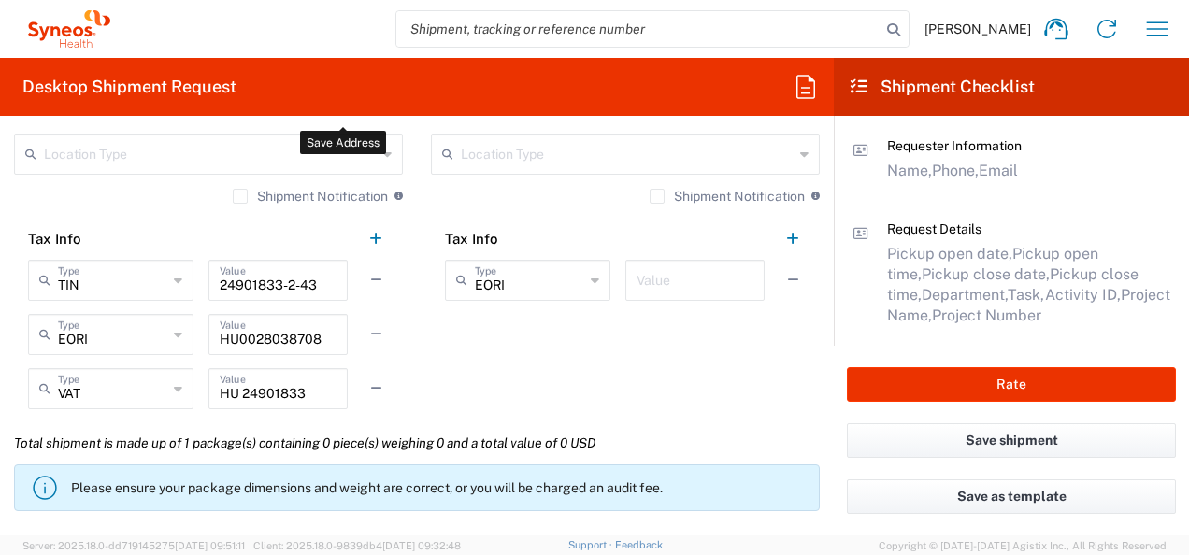
scroll to position [1748, 0]
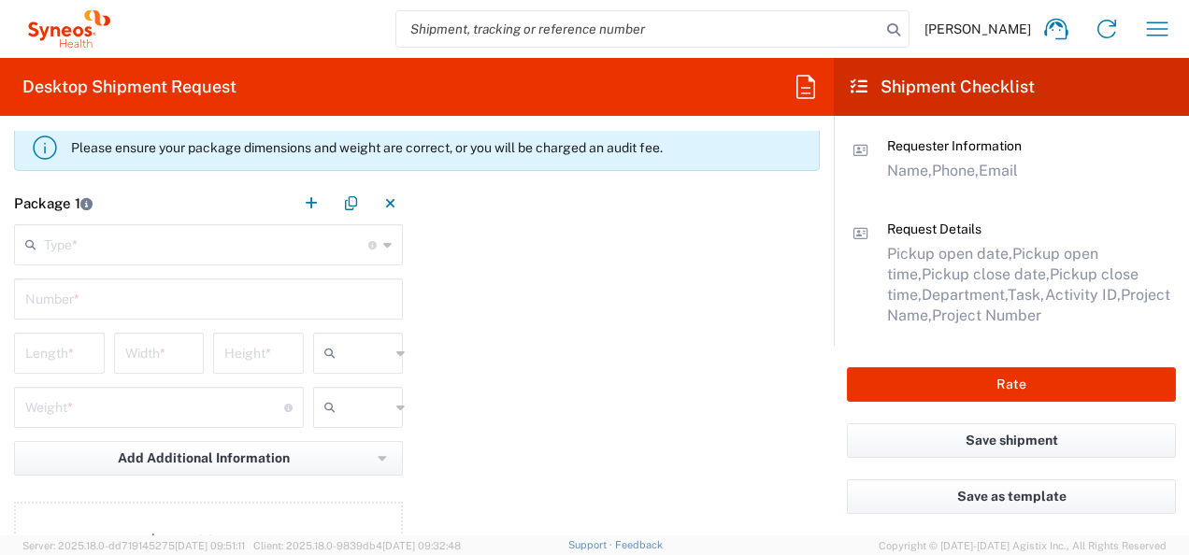
click at [257, 258] on div "Type * Material used to package goods" at bounding box center [208, 244] width 389 height 41
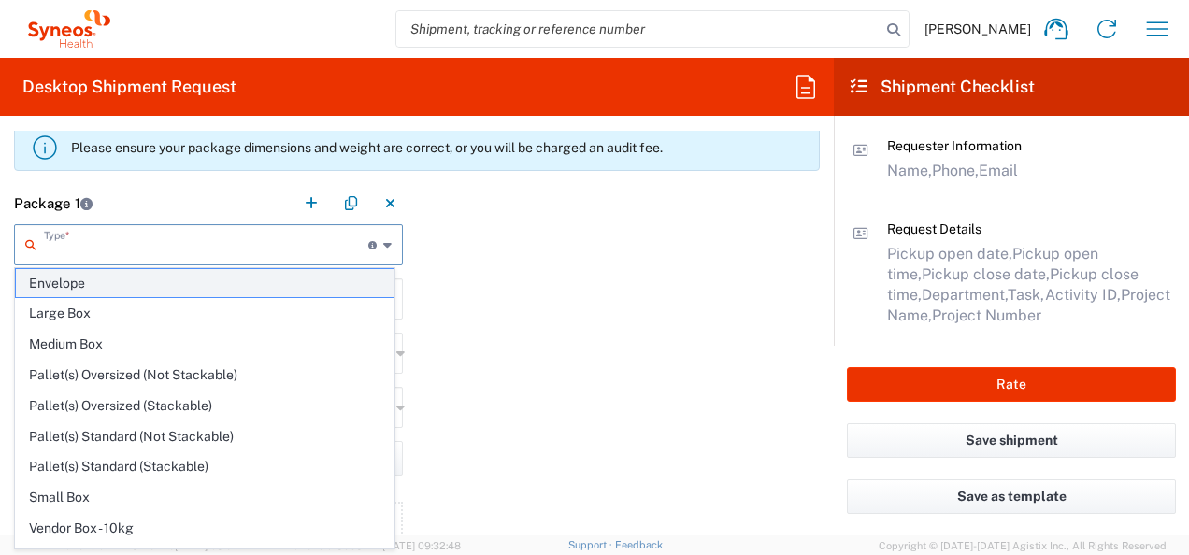
click at [95, 271] on span "Envelope" at bounding box center [205, 283] width 378 height 29
type input "Envelope"
type input "1"
type input "9.5"
type input "12.5"
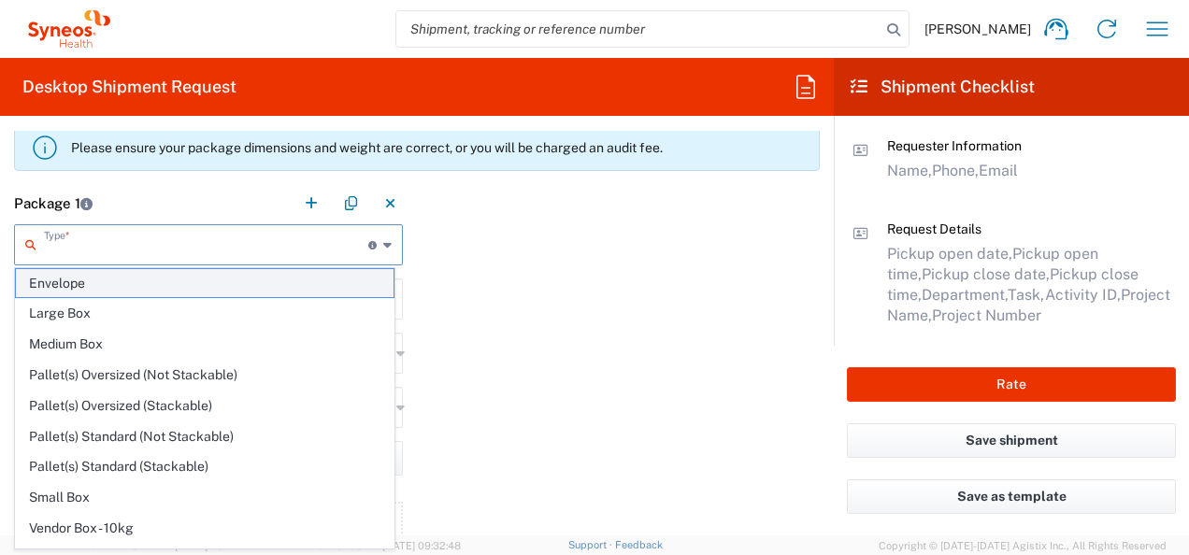
type input "0.25"
type input "in"
type input "0.45"
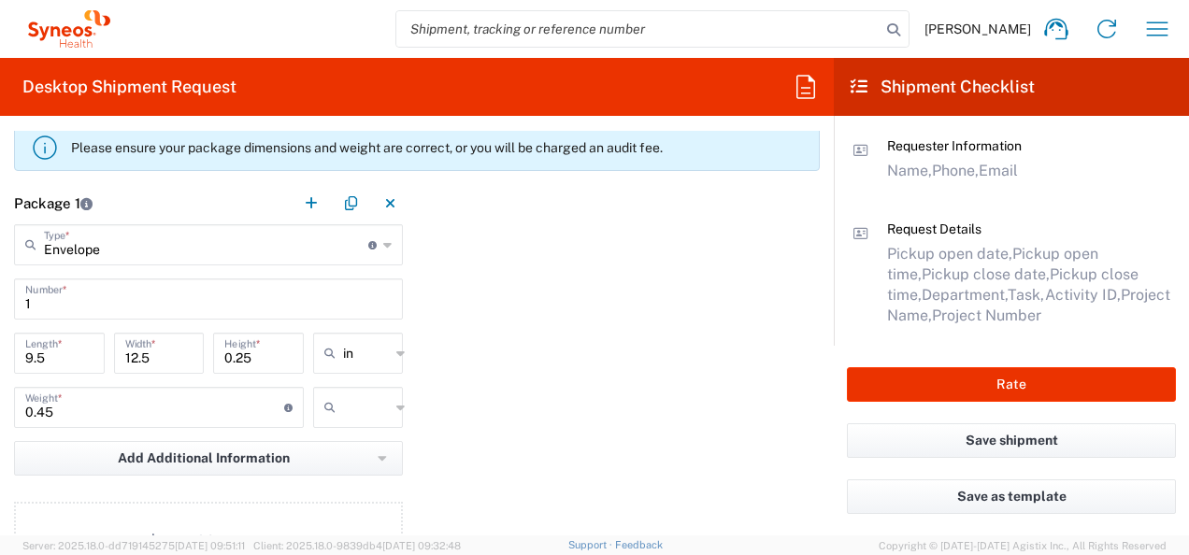
click at [343, 350] on input "in" at bounding box center [366, 353] width 47 height 30
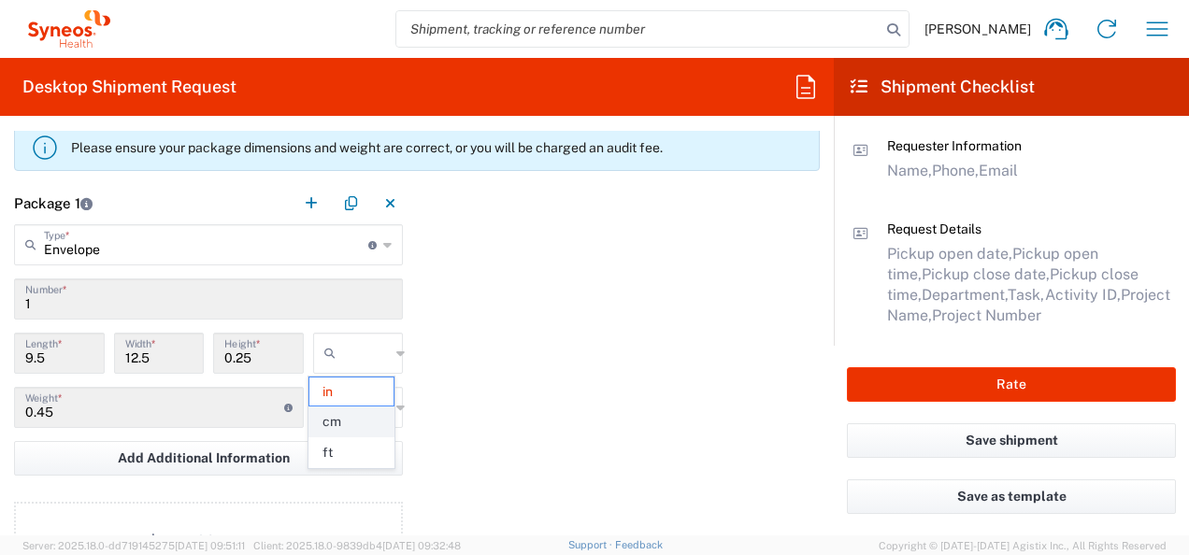
click at [335, 411] on span "cm" at bounding box center [351, 422] width 85 height 29
type input "24.13"
type input "31.75"
type input "0.64"
type input "cm"
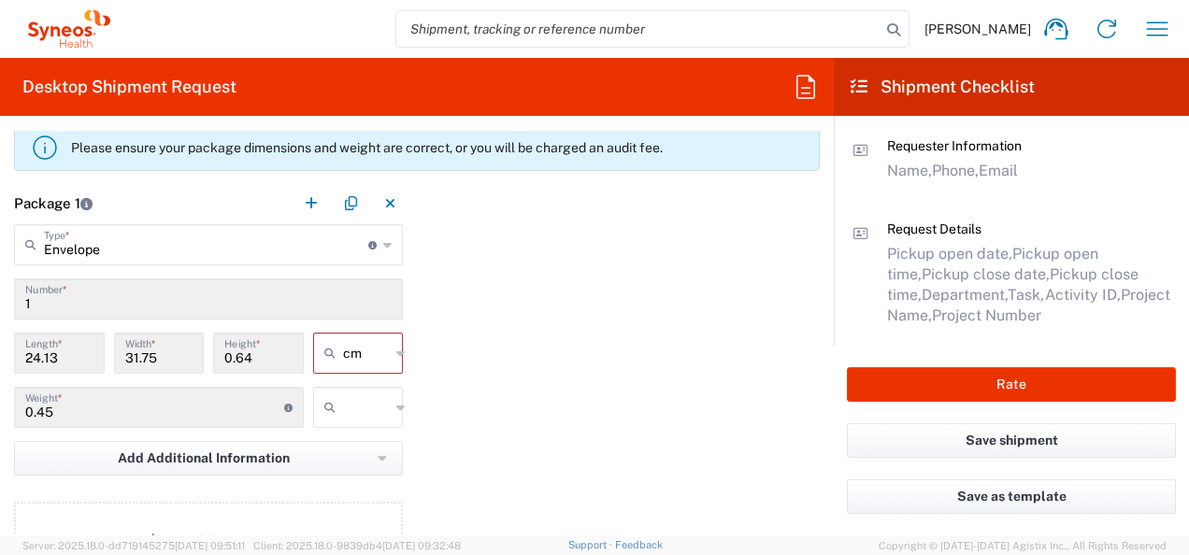
click at [335, 411] on icon at bounding box center [333, 408] width 19 height 30
click at [327, 443] on span "kgs" at bounding box center [351, 446] width 85 height 29
type input "kgs"
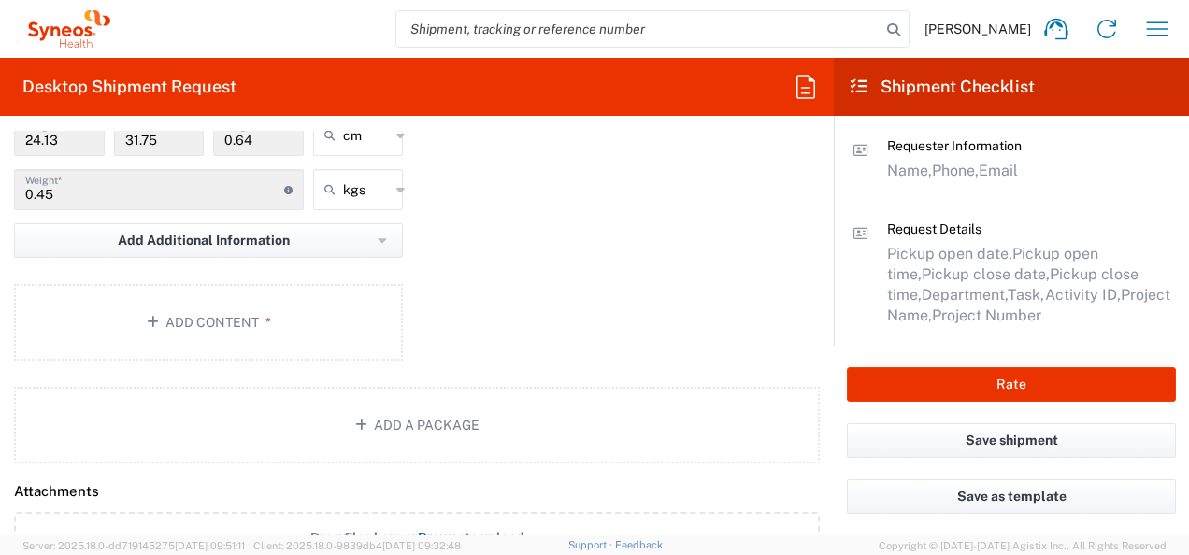
scroll to position [1961, 0]
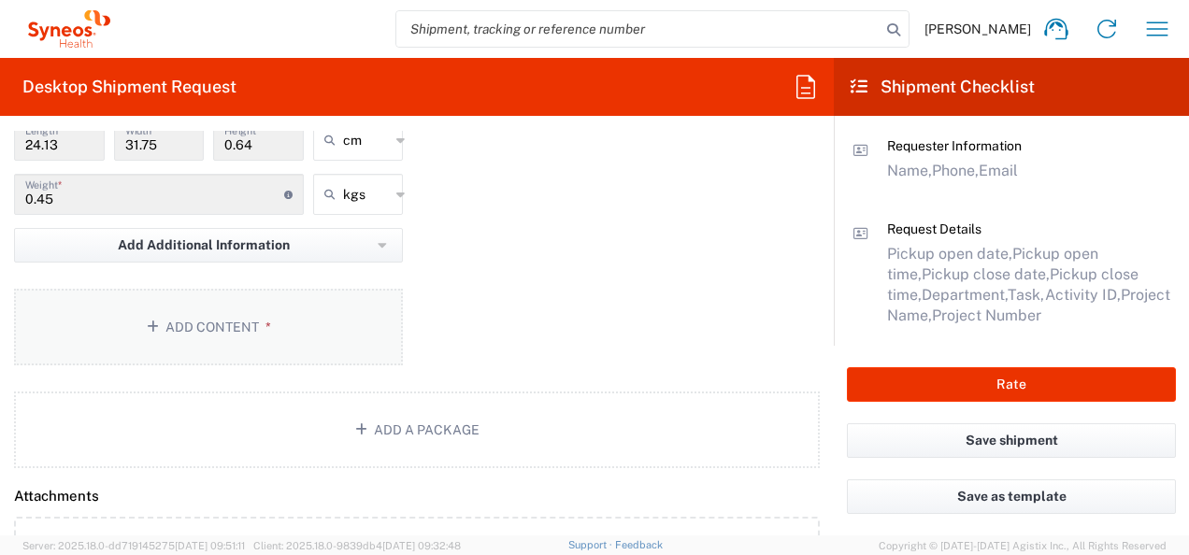
click at [211, 325] on button "Add Content *" at bounding box center [208, 327] width 389 height 77
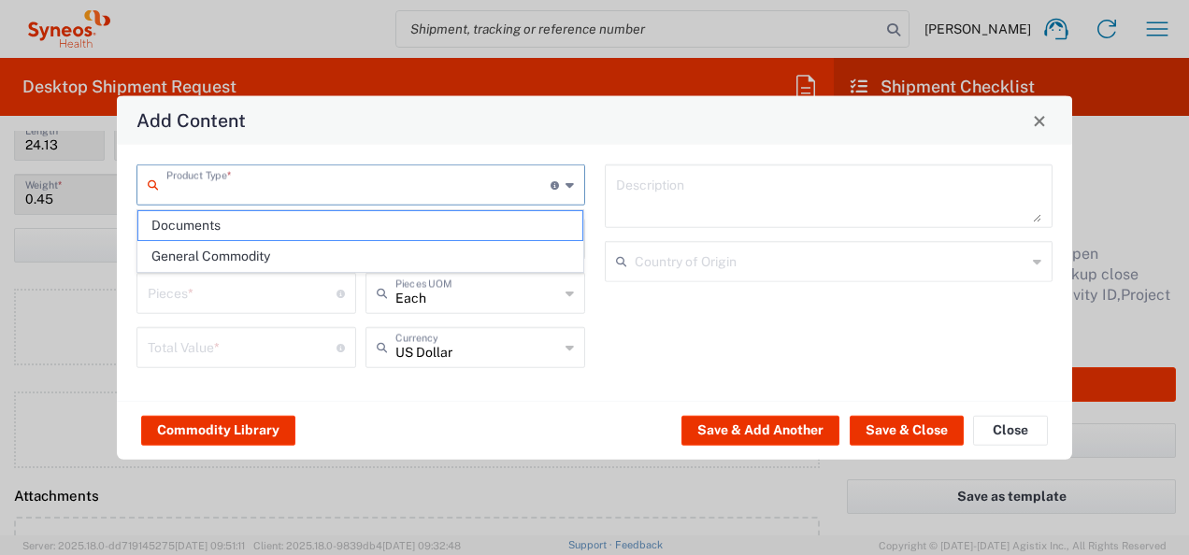
click at [379, 185] on input "text" at bounding box center [358, 183] width 384 height 33
click at [230, 226] on span "Documents" at bounding box center [360, 225] width 445 height 29
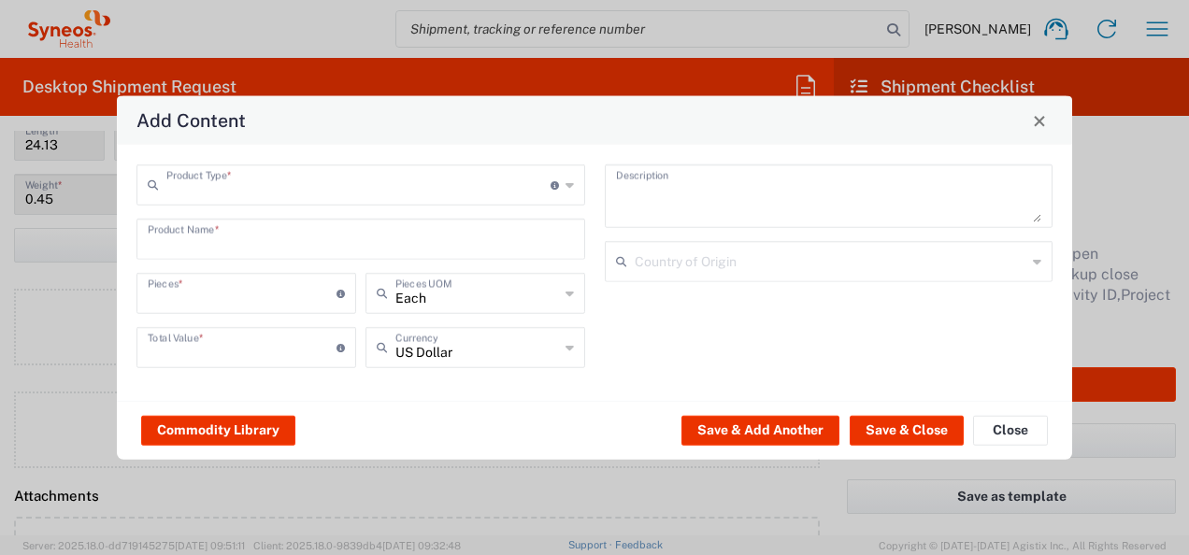
type input "Documents"
type input "1"
type textarea "Documents"
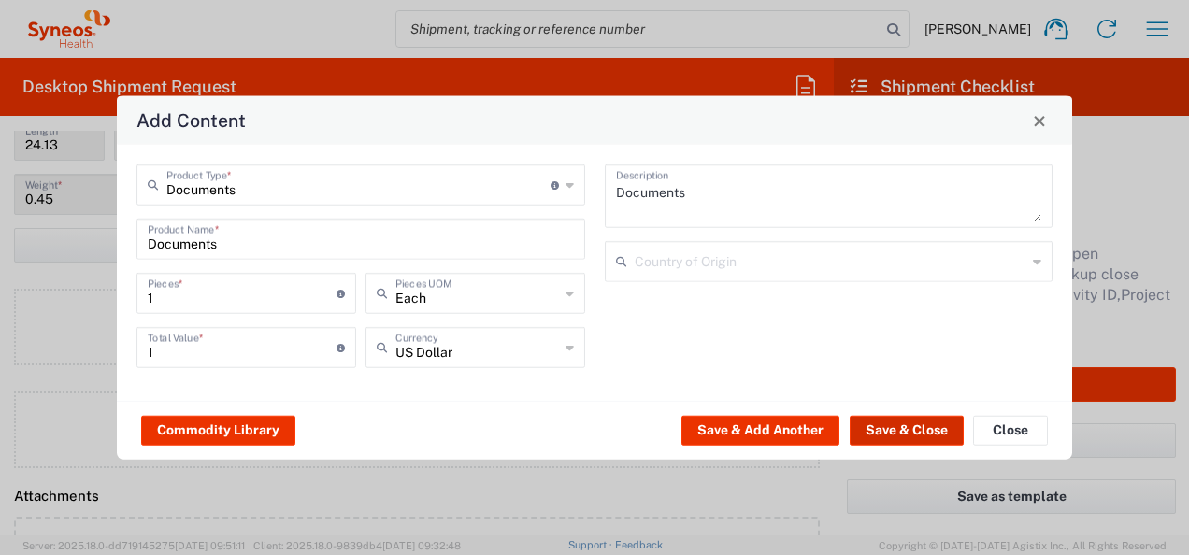
click at [919, 432] on button "Save & Close" at bounding box center [907, 430] width 114 height 30
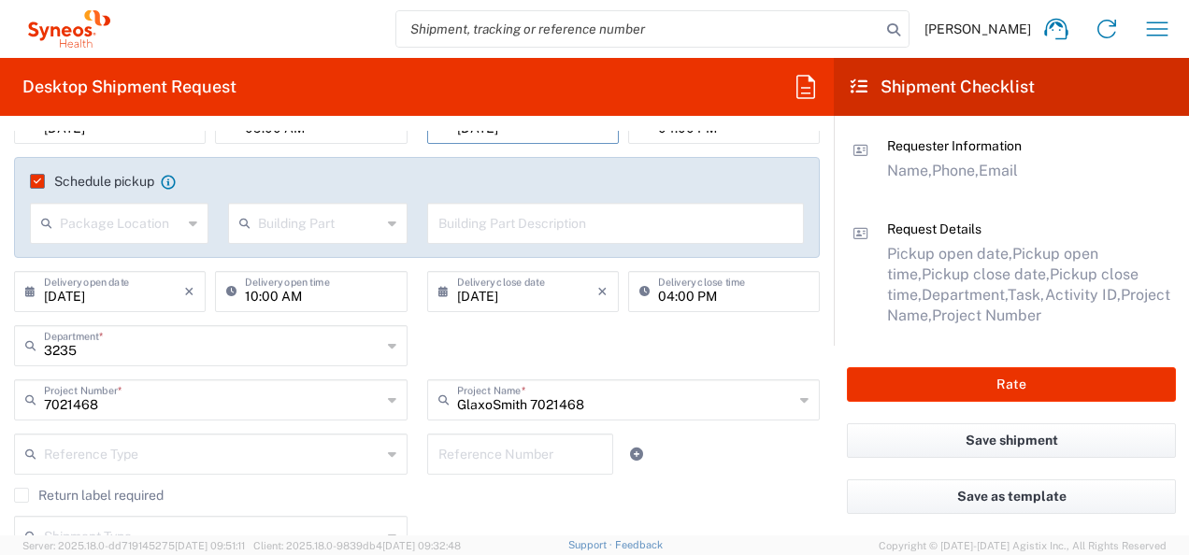
scroll to position [0, 0]
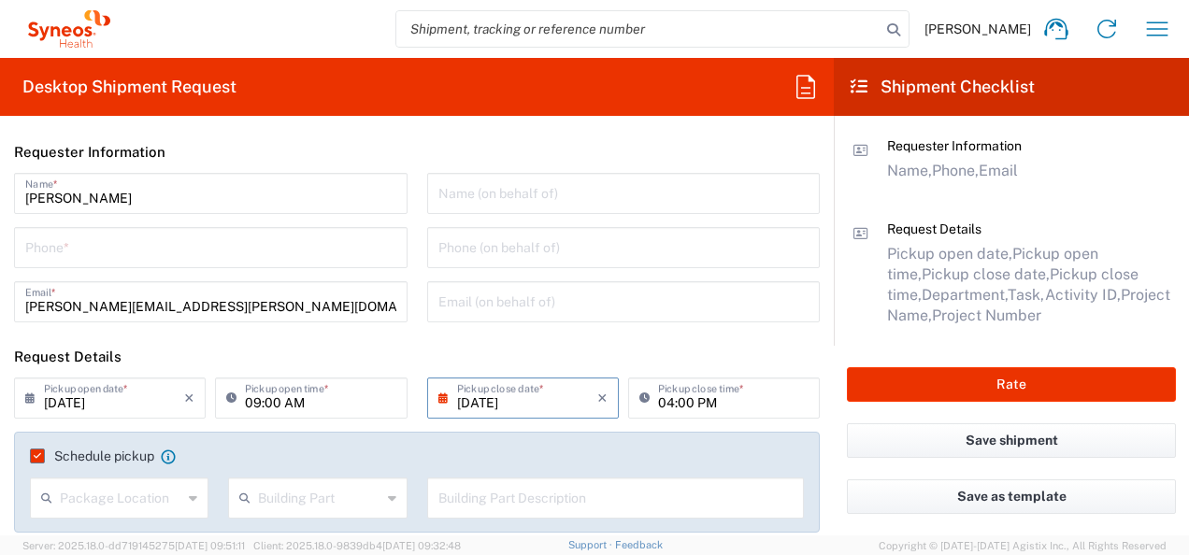
click at [979, 163] on span "Phone," at bounding box center [955, 171] width 47 height 18
click at [1007, 167] on span "Email" at bounding box center [998, 171] width 39 height 18
click at [165, 261] on input "tel" at bounding box center [210, 246] width 371 height 33
click at [127, 212] on div "[PERSON_NAME] Name *" at bounding box center [211, 193] width 394 height 41
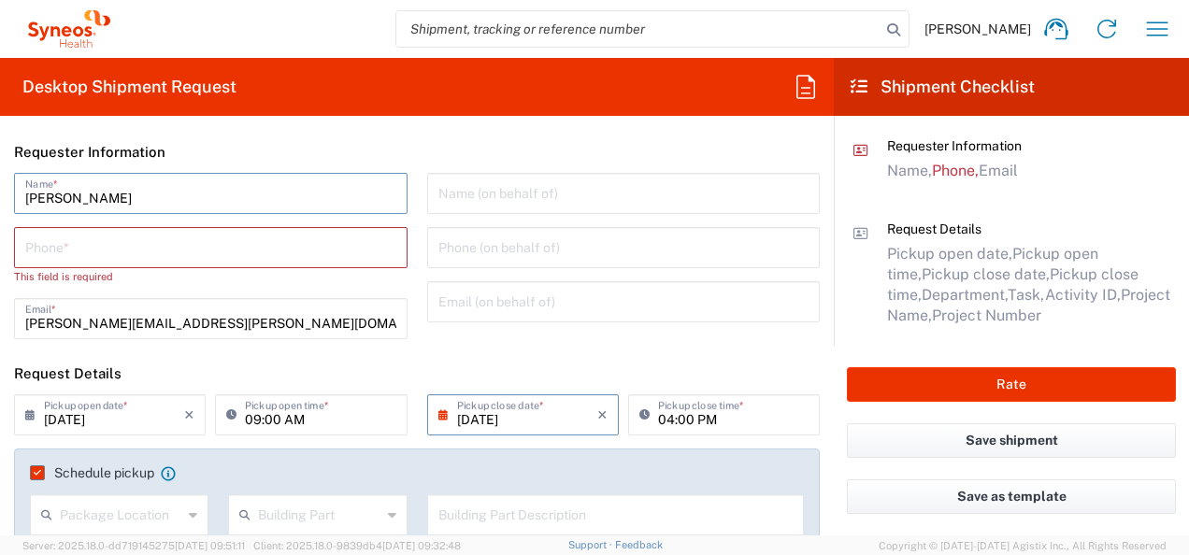
click at [152, 203] on input "[PERSON_NAME]" at bounding box center [210, 192] width 371 height 33
type input "A"
type input "[PERSON_NAME]"
type input "036704775639"
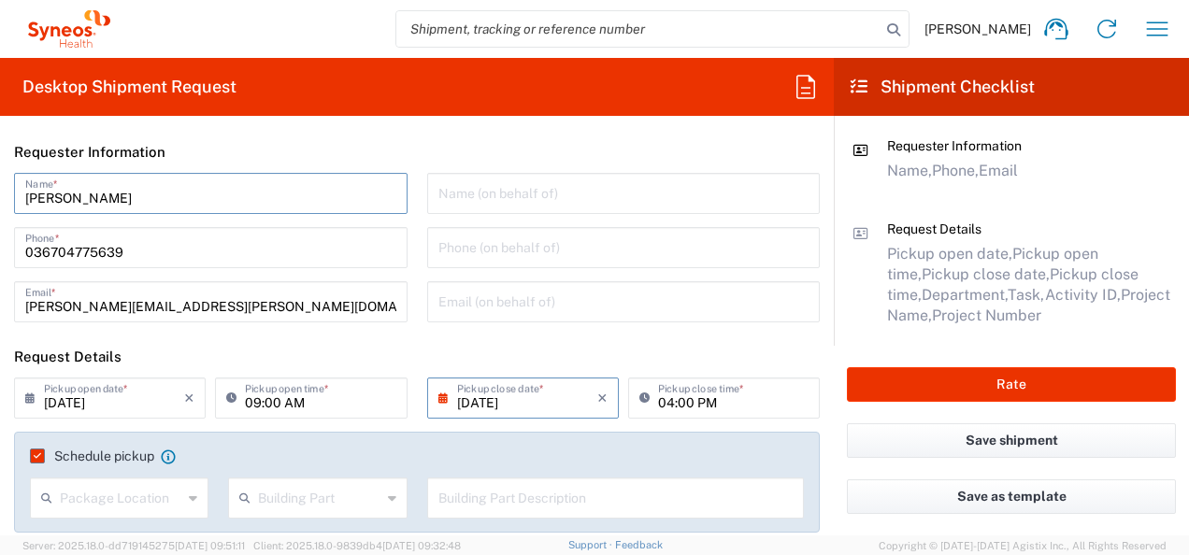
click at [1113, 217] on div "Requester Information Name, Phone, Email" at bounding box center [1012, 178] width 328 height 83
click at [1011, 321] on span "Project Number" at bounding box center [986, 316] width 109 height 18
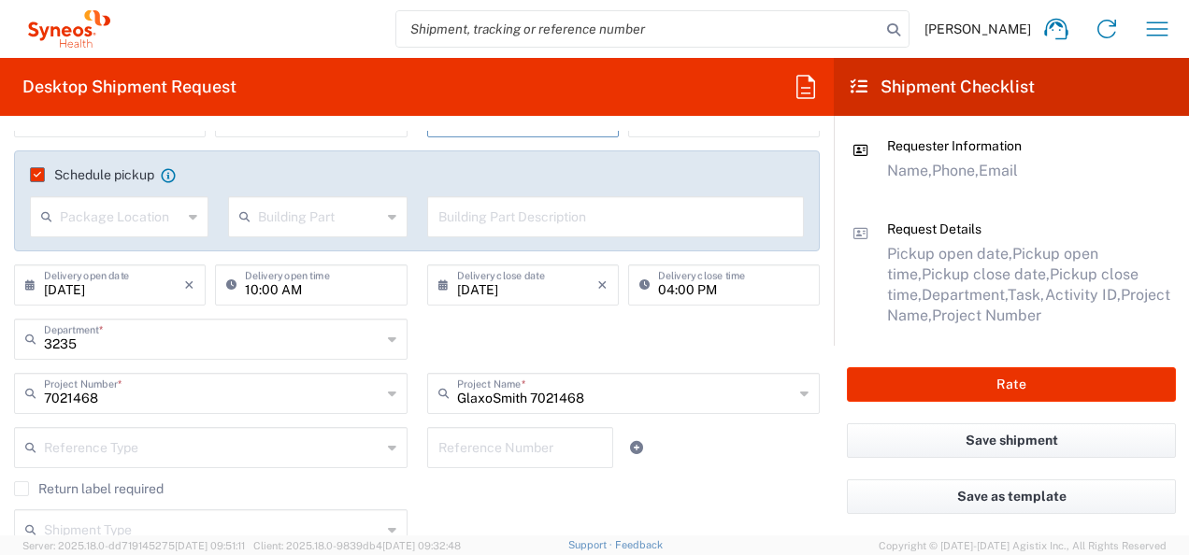
scroll to position [302, 0]
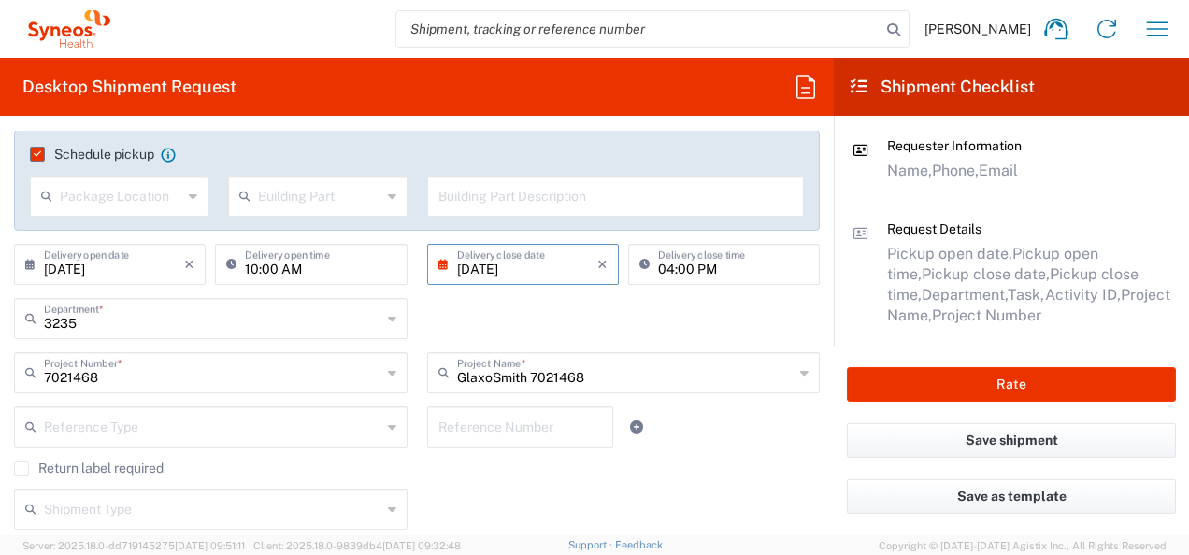
click at [463, 277] on input "[DATE]" at bounding box center [527, 263] width 140 height 33
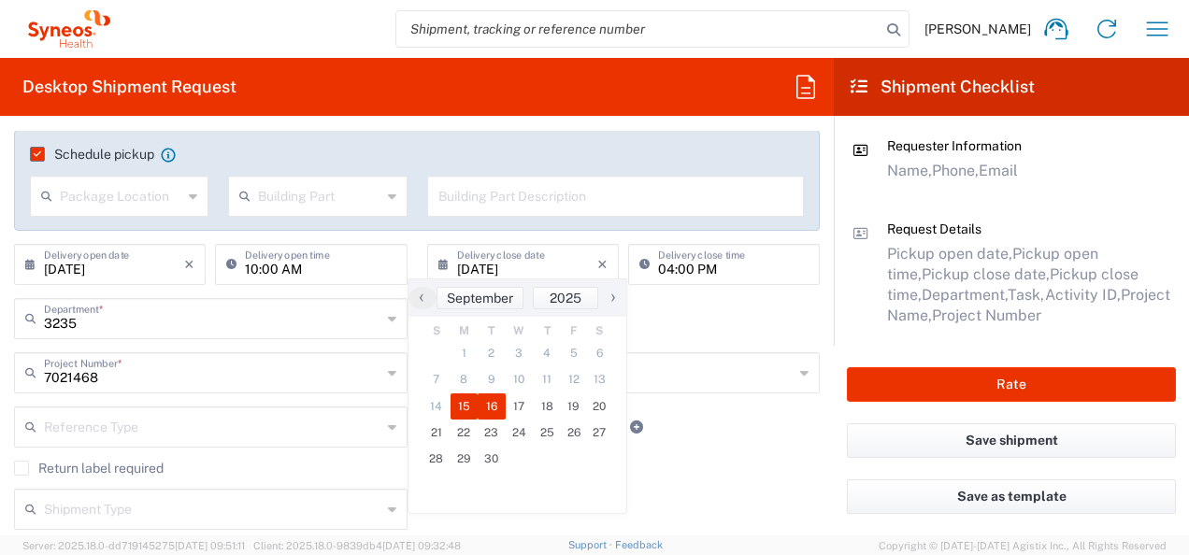
click at [468, 405] on span "15" at bounding box center [465, 407] width 28 height 26
type input "[DATE]"
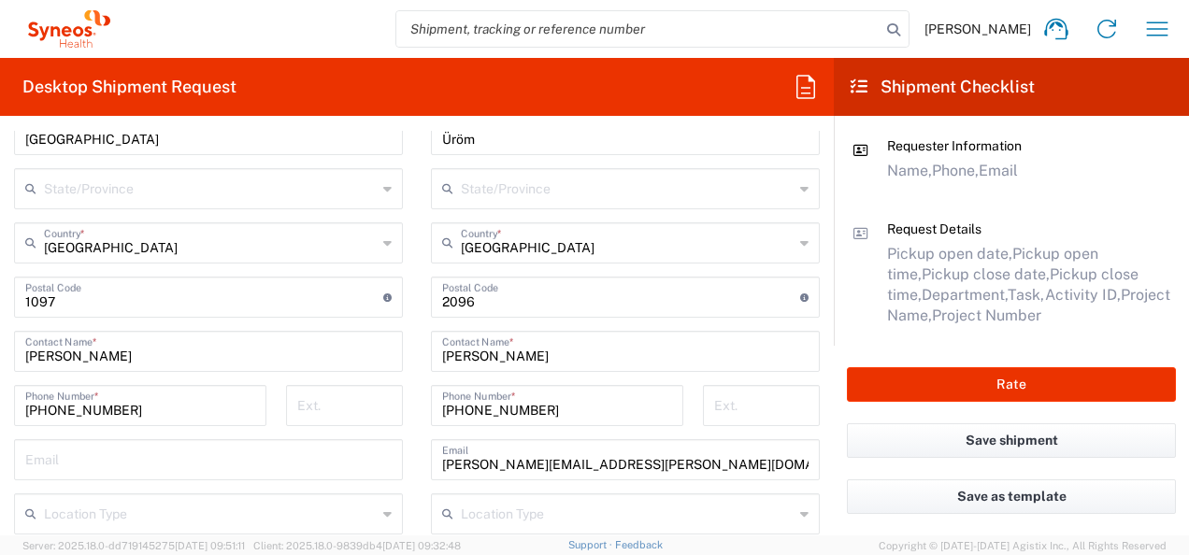
scroll to position [1052, 0]
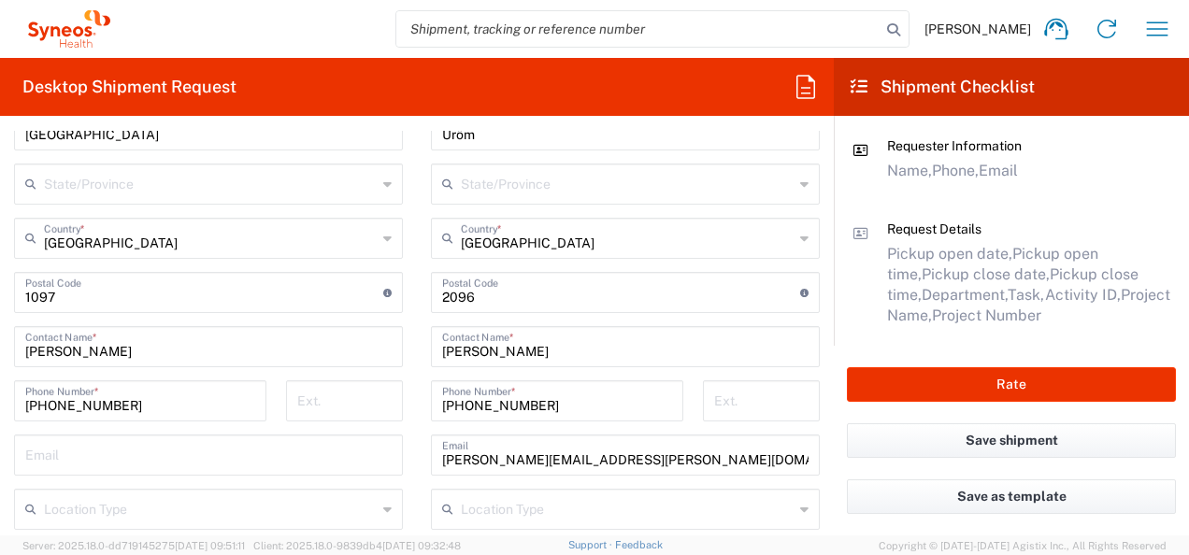
click at [955, 404] on div "Rate" at bounding box center [1011, 385] width 355 height 78
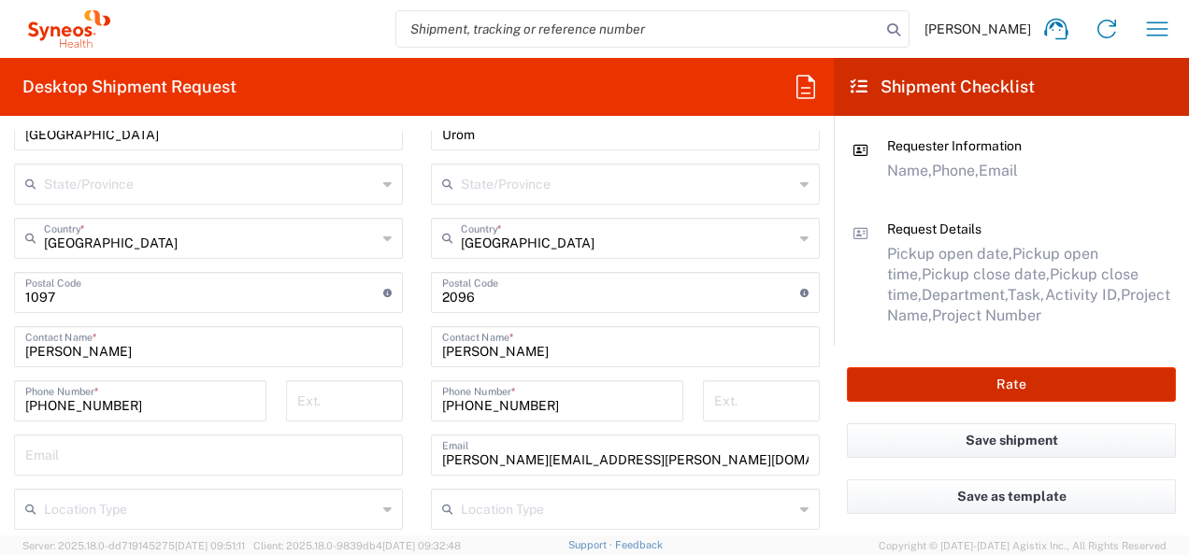
click at [943, 387] on button "Rate" at bounding box center [1011, 384] width 329 height 35
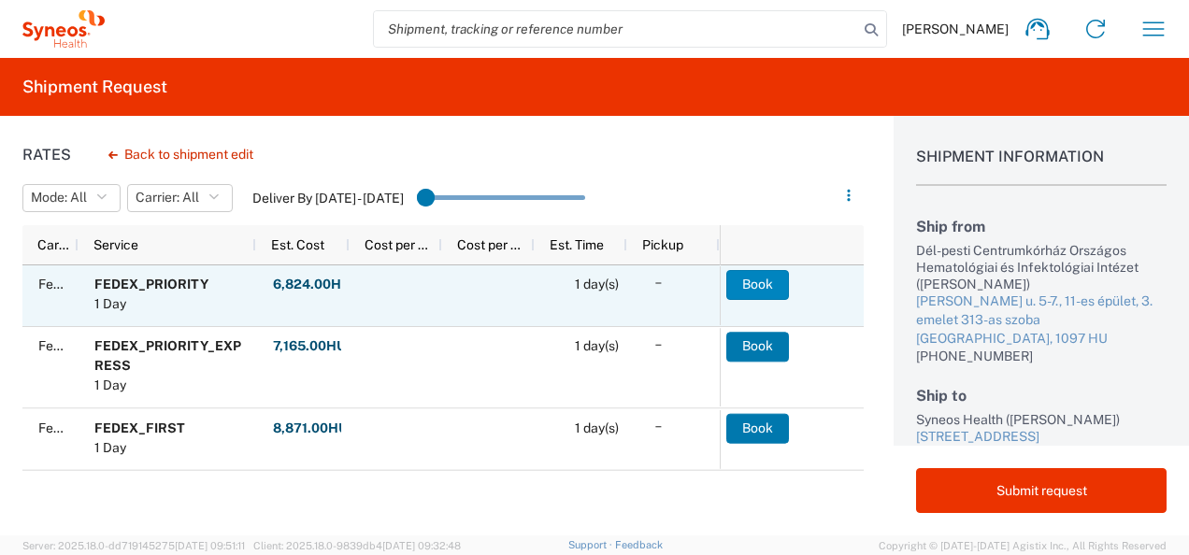
click at [756, 281] on button "Book" at bounding box center [758, 285] width 63 height 30
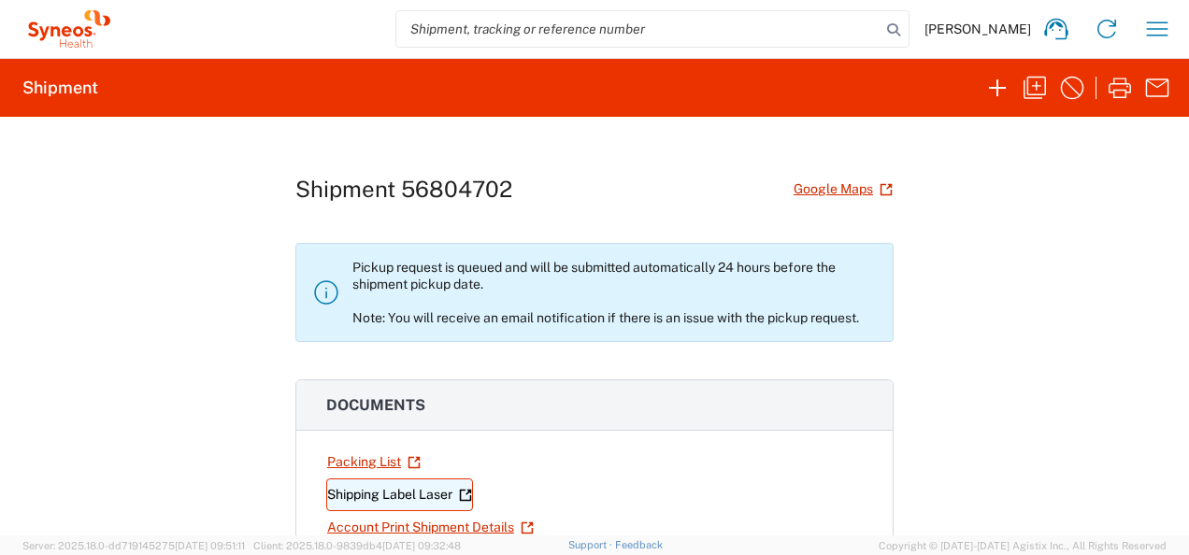
click at [402, 492] on link "Shipping Label Laser" at bounding box center [399, 495] width 147 height 33
